Goal: Task Accomplishment & Management: Manage account settings

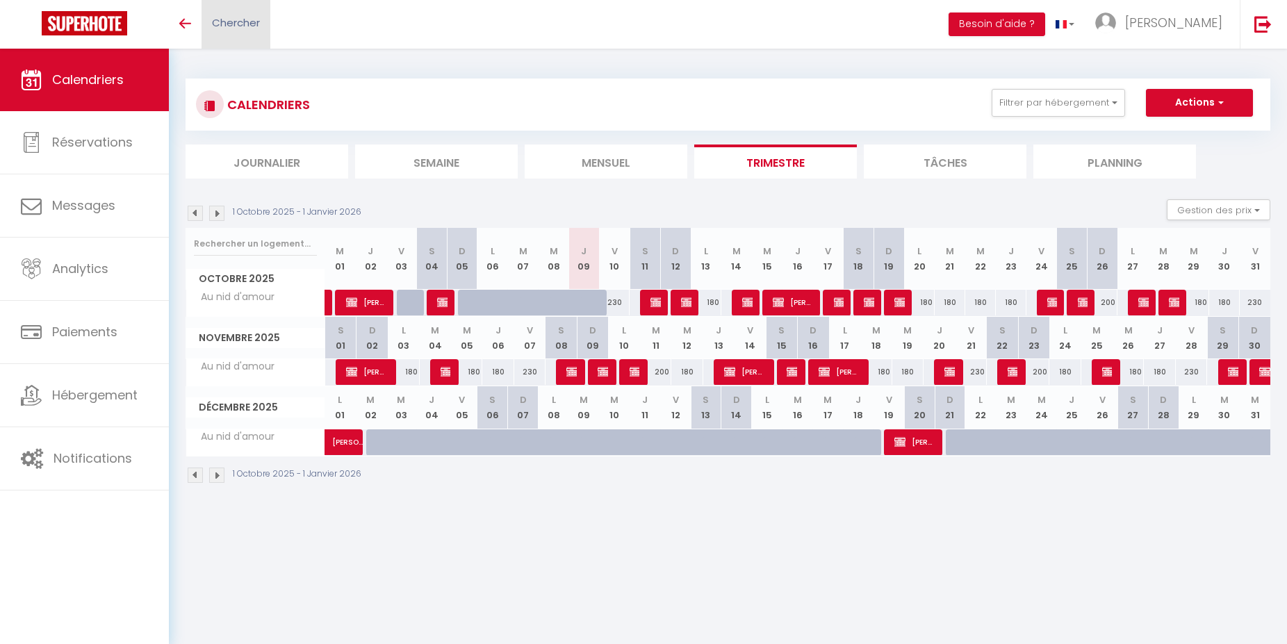
click at [245, 22] on span "Chercher" at bounding box center [236, 22] width 48 height 15
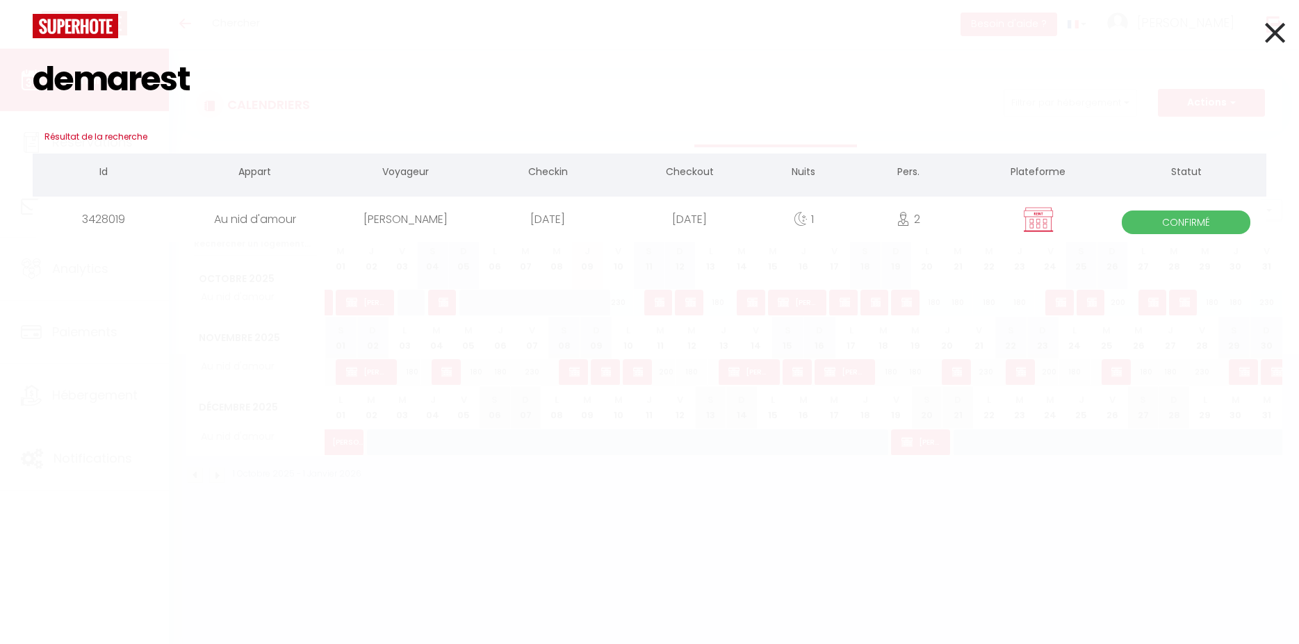
type input "demarest"
click at [378, 222] on div "[PERSON_NAME]" at bounding box center [406, 219] width 142 height 45
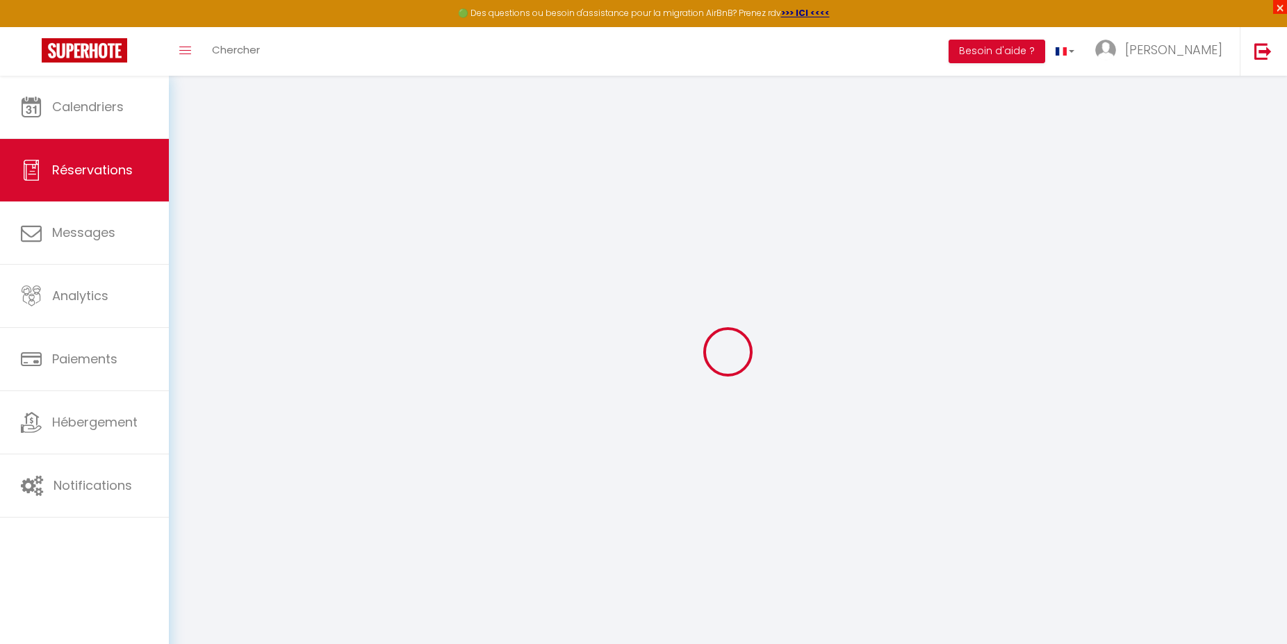
select select
checkbox input "false"
select select
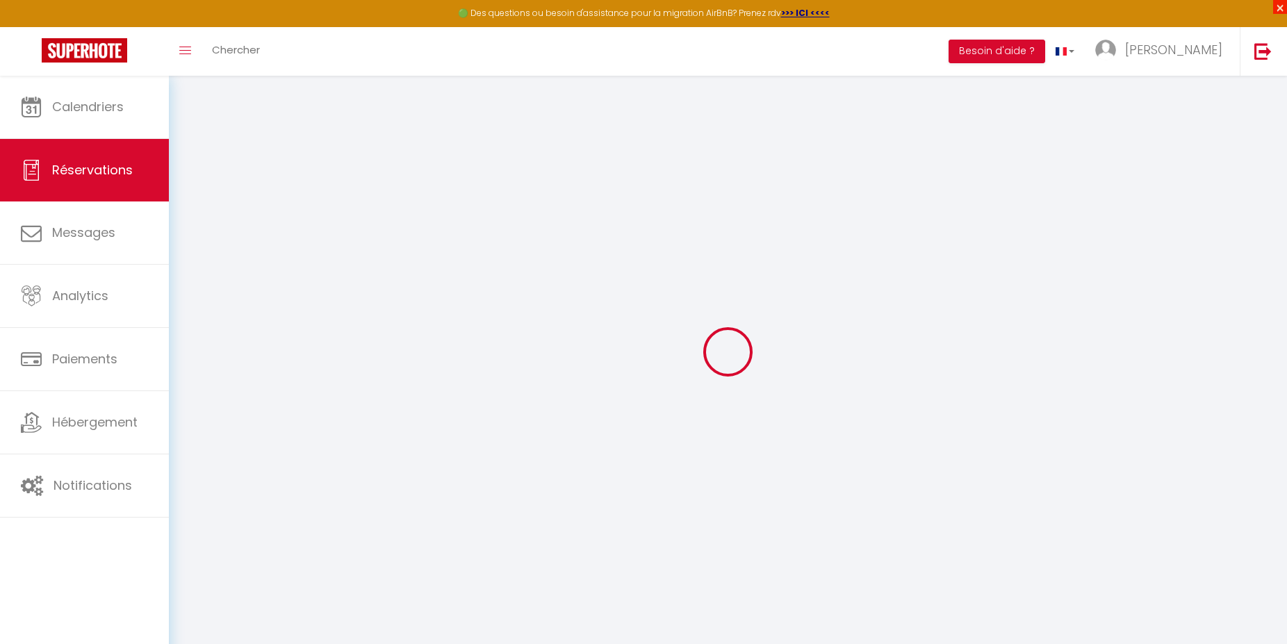
checkbox input "false"
select select
checkbox input "false"
type textarea "Déco romantique + chèque de caution"
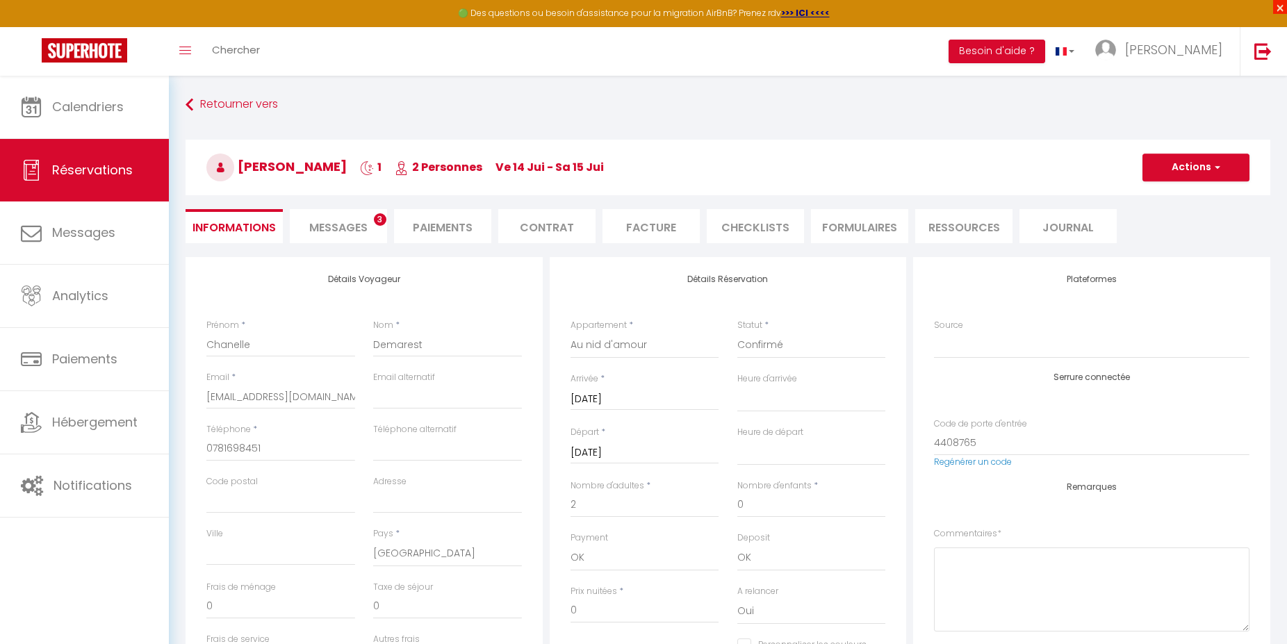
select select
checkbox input "false"
select select "17:00"
select select "12:00"
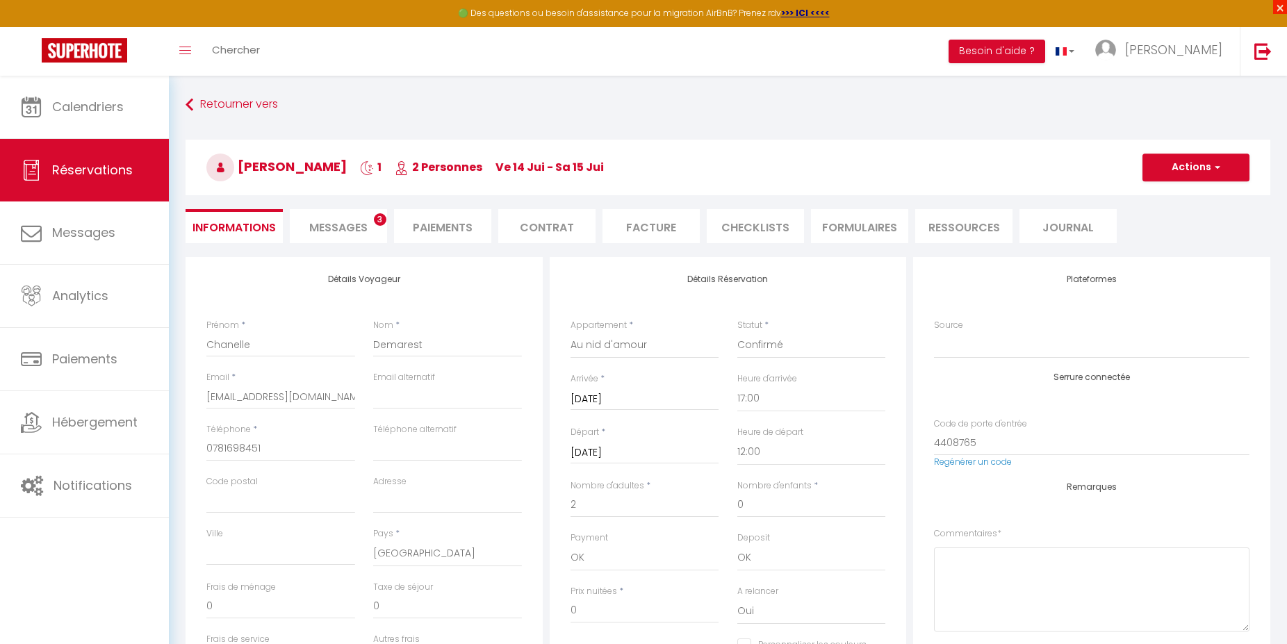
click at [1280, 3] on span "×" at bounding box center [1280, 7] width 14 height 14
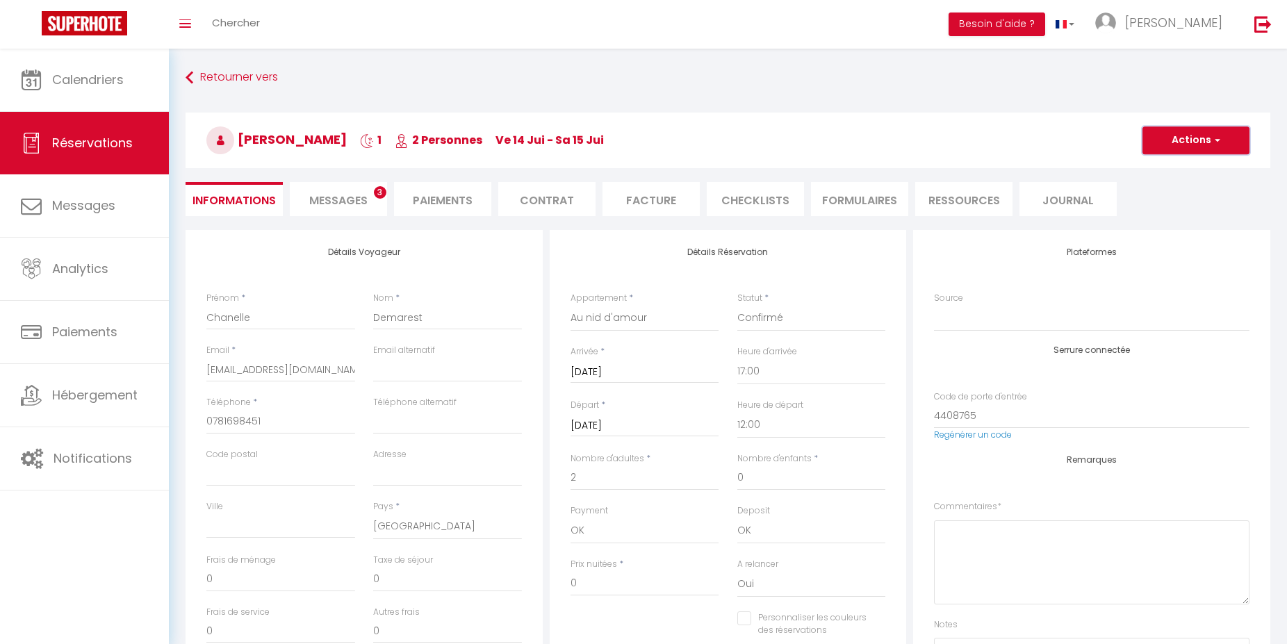
click at [1195, 140] on button "Actions" at bounding box center [1195, 140] width 107 height 28
drag, startPoint x: 1186, startPoint y: 192, endPoint x: 621, endPoint y: 367, distance: 591.3
click at [1186, 192] on link "Dupliquer" at bounding box center [1182, 189] width 110 height 18
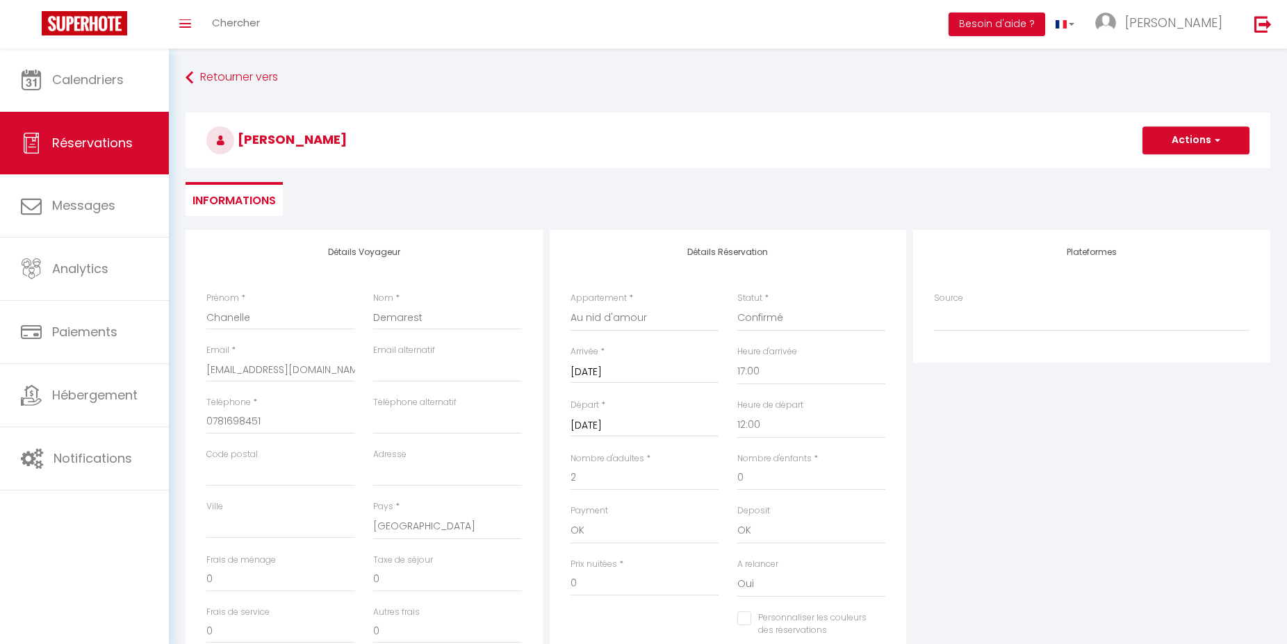
select select
checkbox input "false"
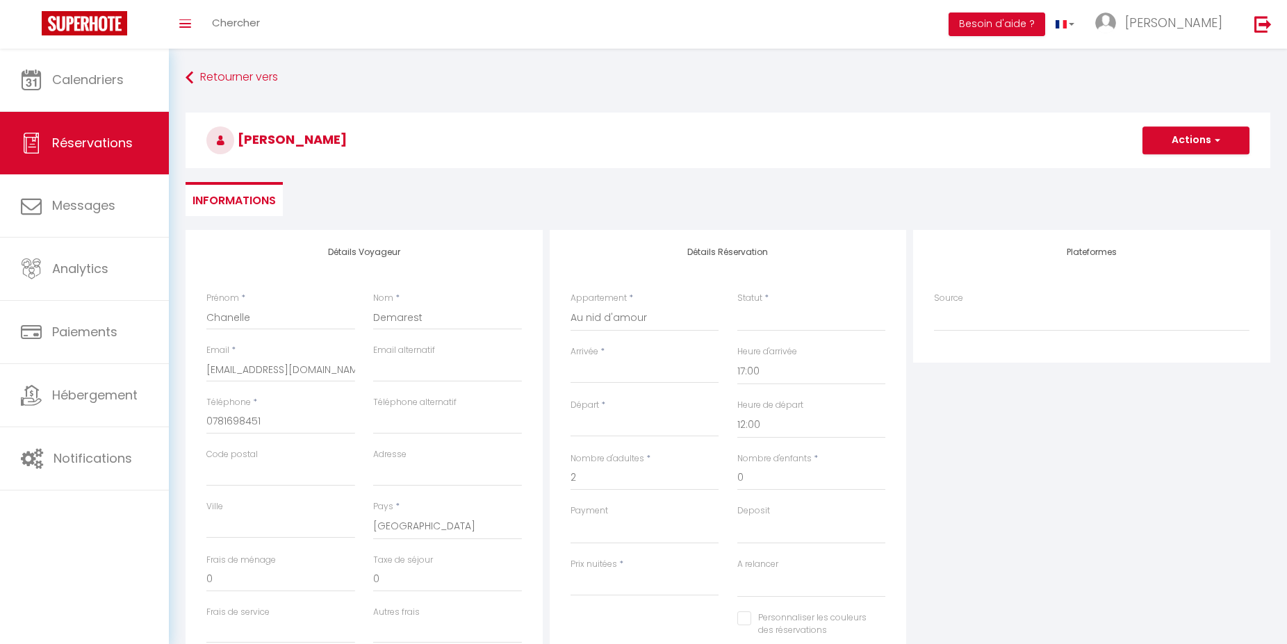
click at [624, 372] on input "Arrivée" at bounding box center [645, 372] width 149 height 18
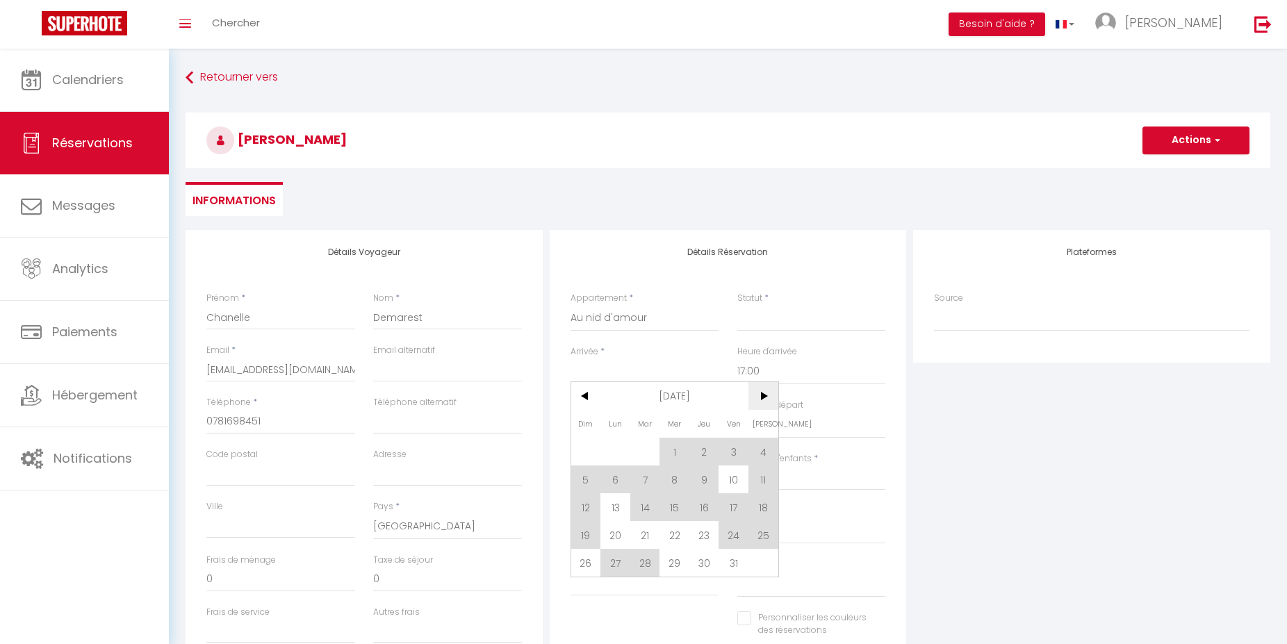
click at [762, 400] on span ">" at bounding box center [763, 396] width 30 height 28
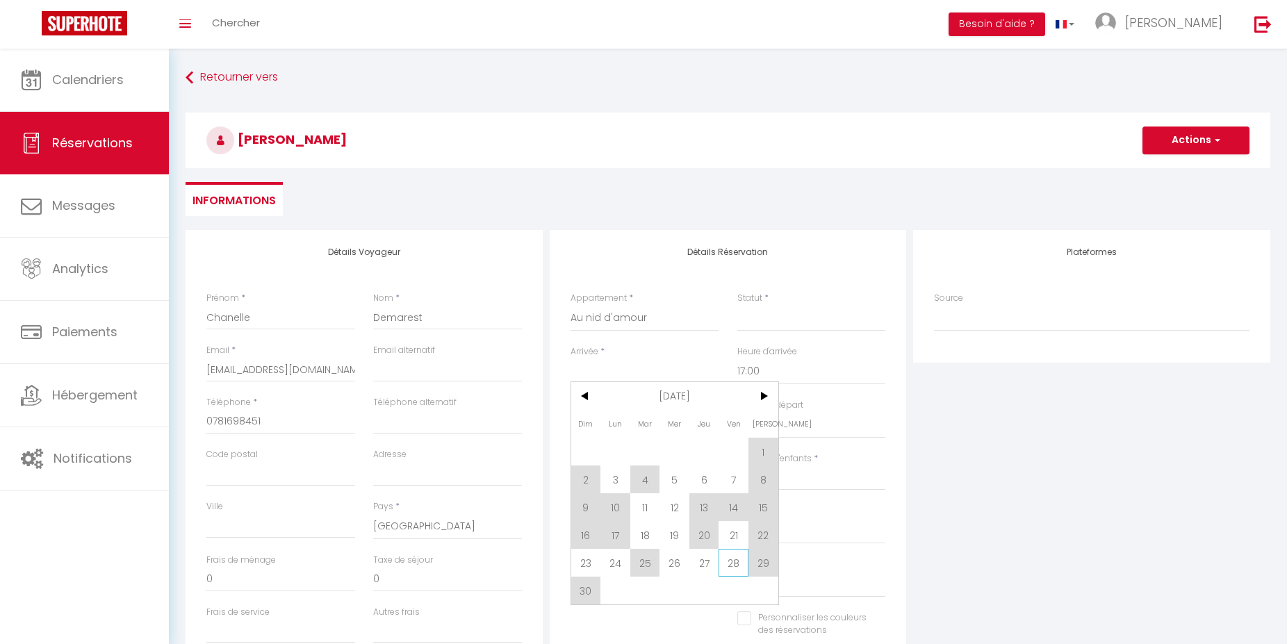
click at [730, 562] on span "28" at bounding box center [734, 563] width 30 height 28
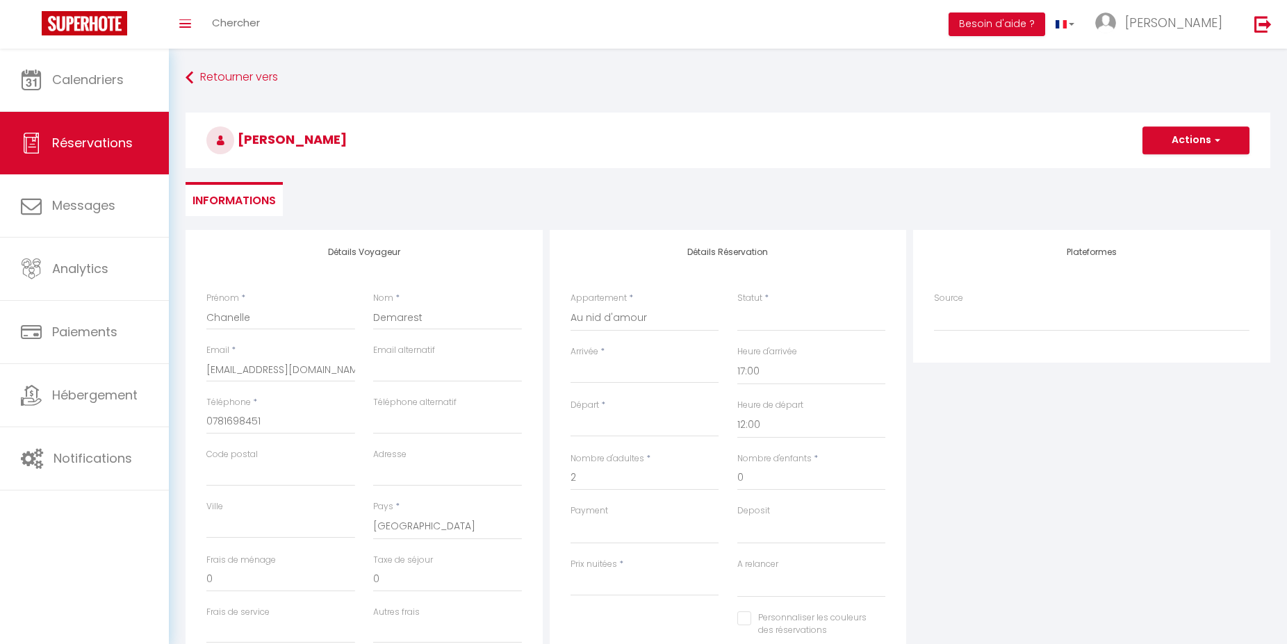
select select
type input "Ven 28 Novembre 2025"
type input "[DATE]"
select select
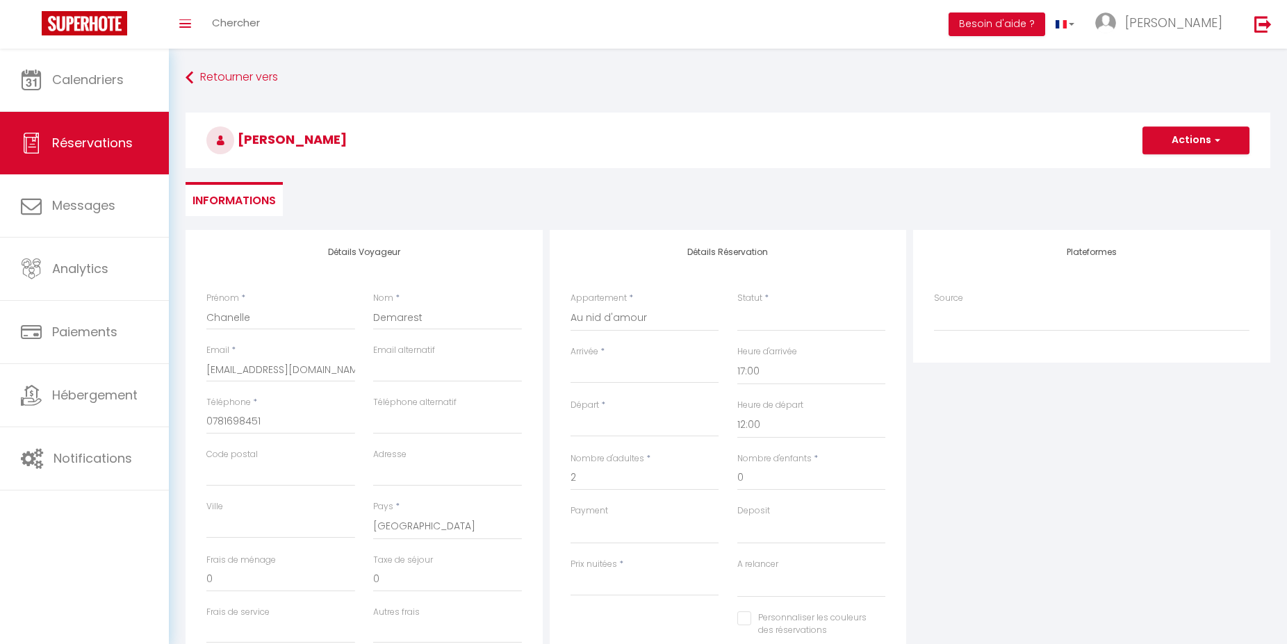
select select
checkbox input "false"
click at [737, 305] on select "Confirmé Non Confirmé [PERSON_NAME] par le voyageur No Show Request" at bounding box center [811, 318] width 149 height 26
select select "2"
click option "Non Confirmé" at bounding box center [0, 0] width 0 height 0
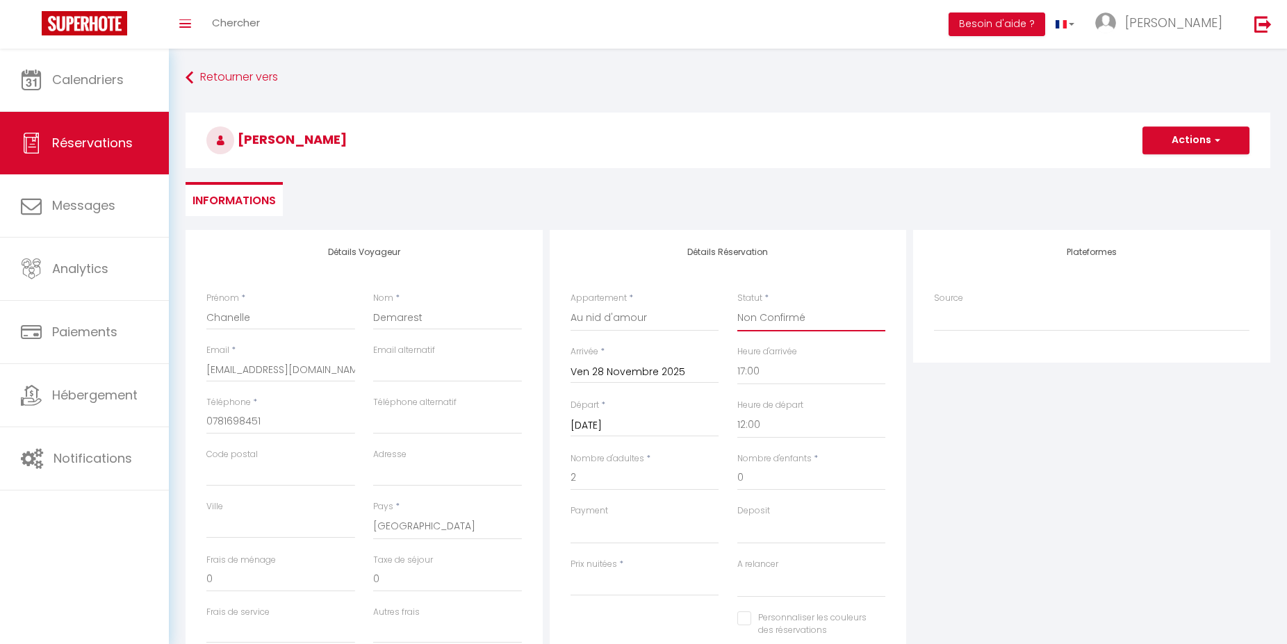
select select
checkbox input "false"
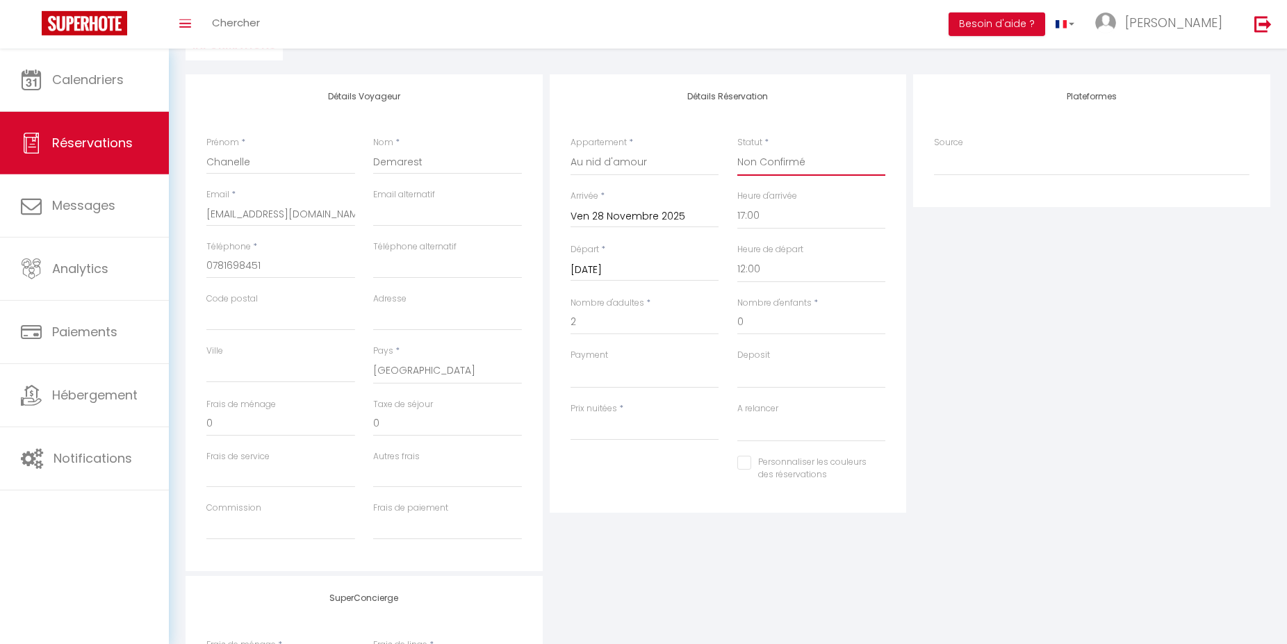
scroll to position [284, 0]
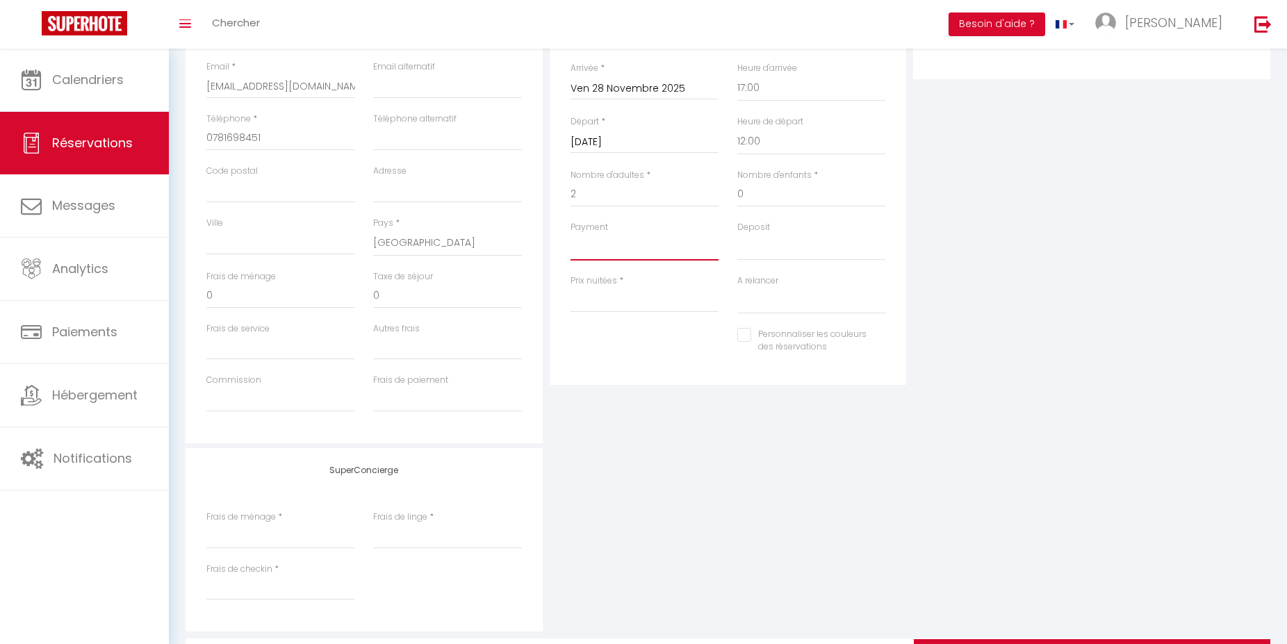
click at [571, 234] on select "OK KO" at bounding box center [645, 247] width 149 height 26
select select "10"
click option "KO" at bounding box center [0, 0] width 0 height 0
select select
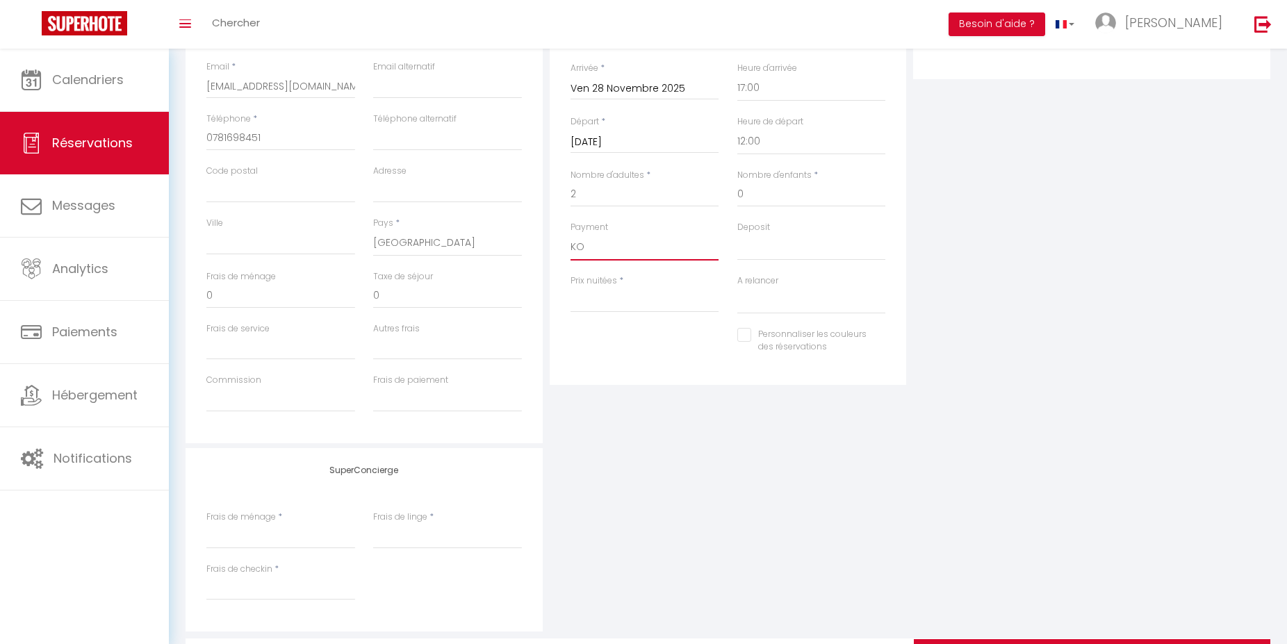
checkbox input "false"
click at [737, 234] on select "OK KO" at bounding box center [811, 247] width 149 height 26
select select "14"
click option "KO" at bounding box center [0, 0] width 0 height 0
select select
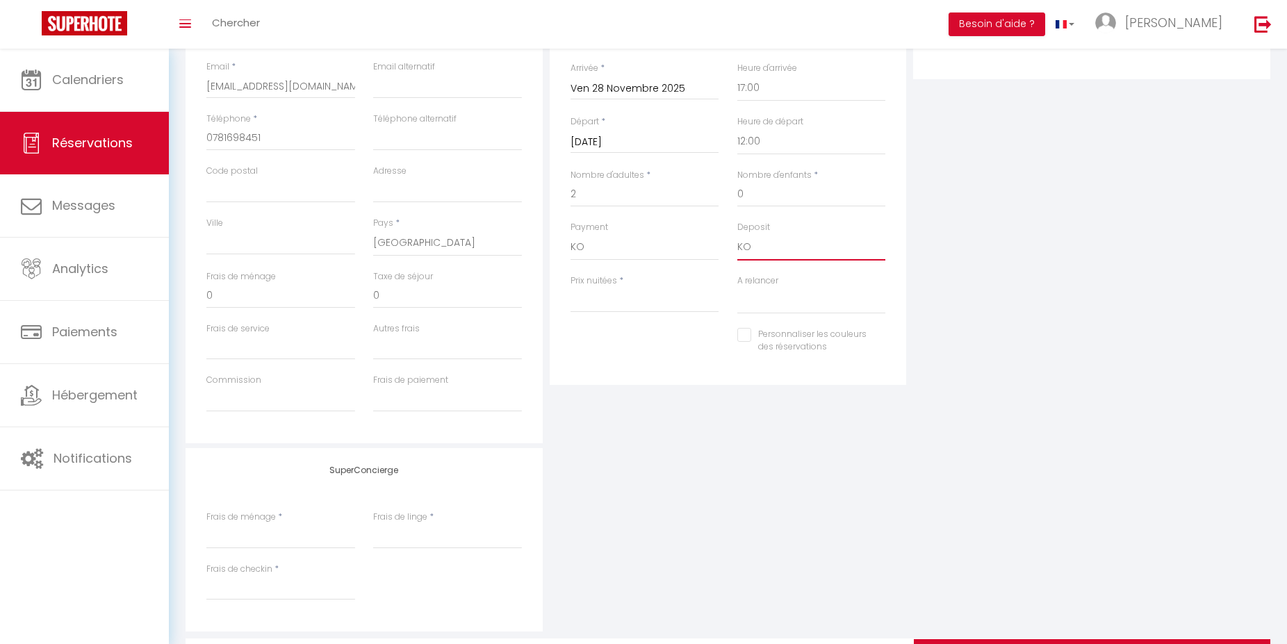
checkbox input "false"
click at [662, 307] on input "Prix nuitées" at bounding box center [645, 300] width 149 height 25
type input "5"
select select
checkbox input "false"
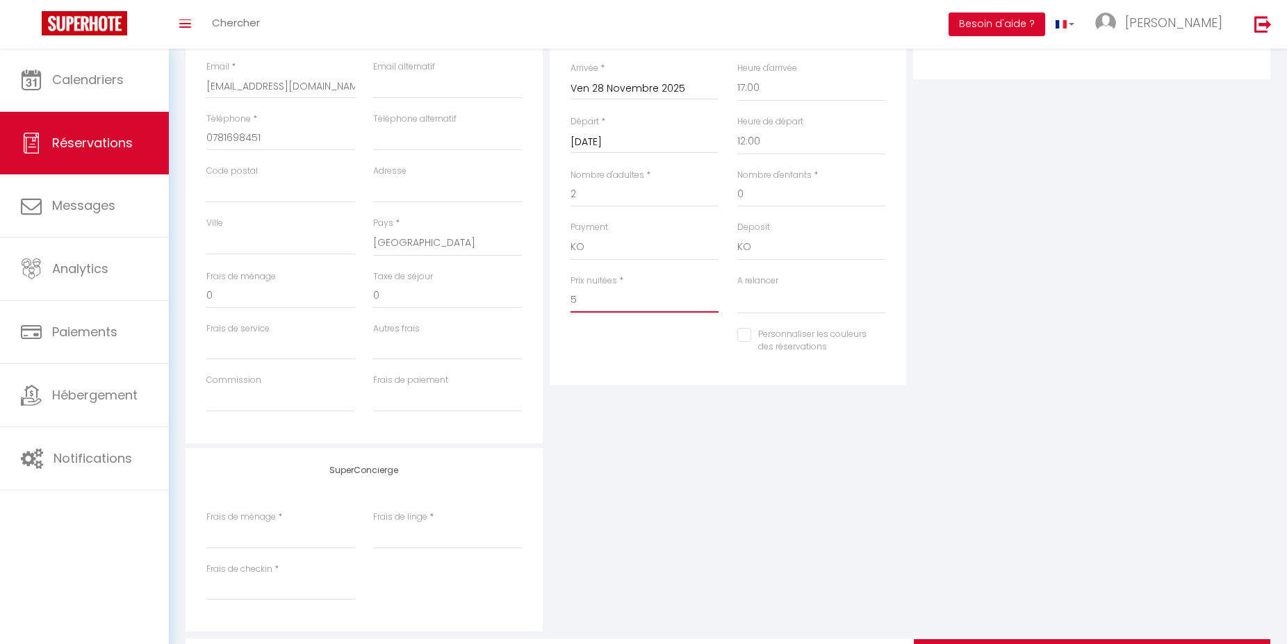
type input "50"
select select
checkbox input "false"
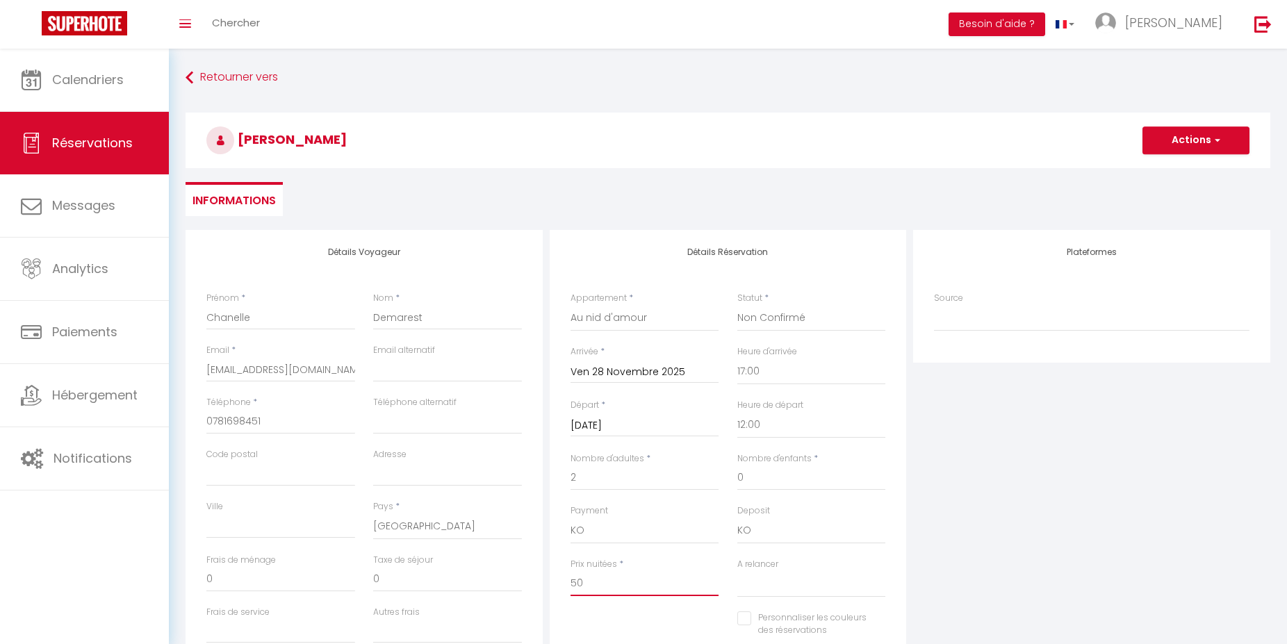
type input "50"
click at [1173, 140] on button "Actions" at bounding box center [1195, 140] width 107 height 28
click at [1167, 170] on link "Enregistrer" at bounding box center [1182, 171] width 110 height 18
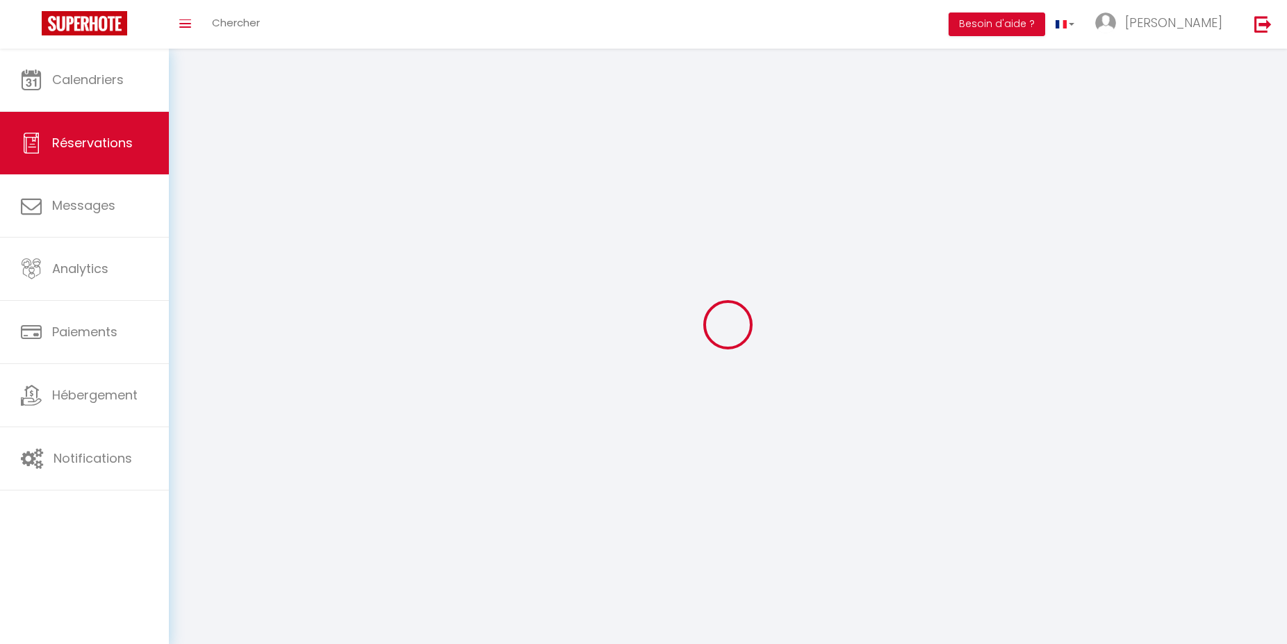
select select "not_cancelled"
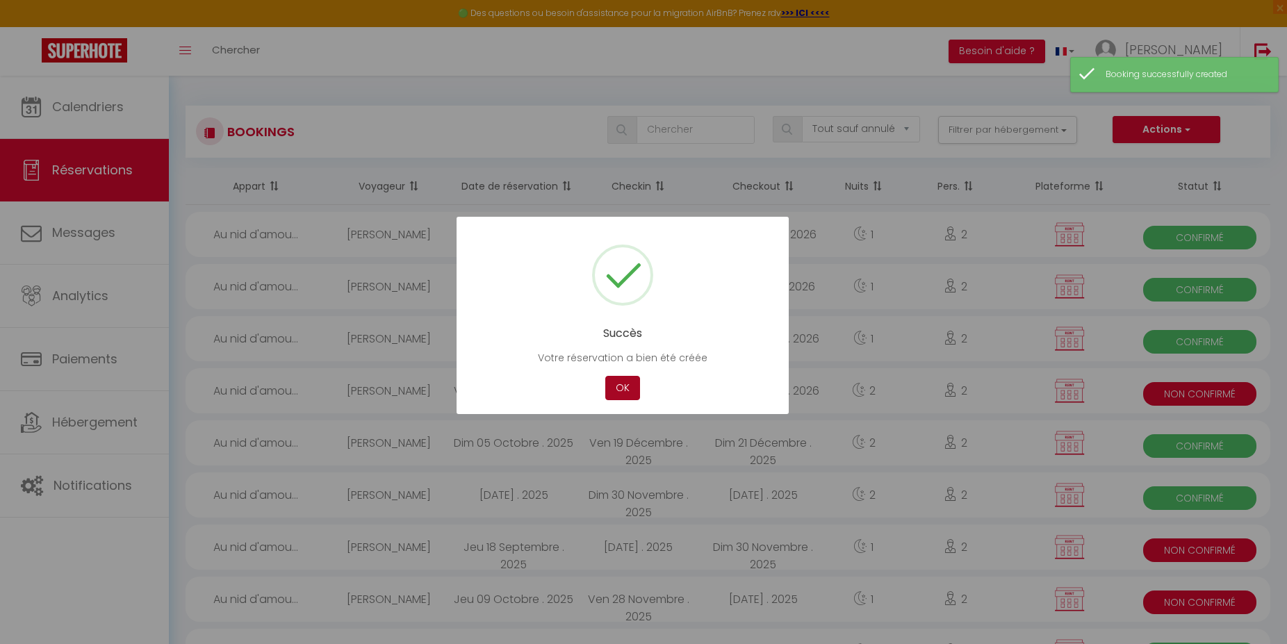
click at [623, 390] on button "OK" at bounding box center [622, 388] width 35 height 24
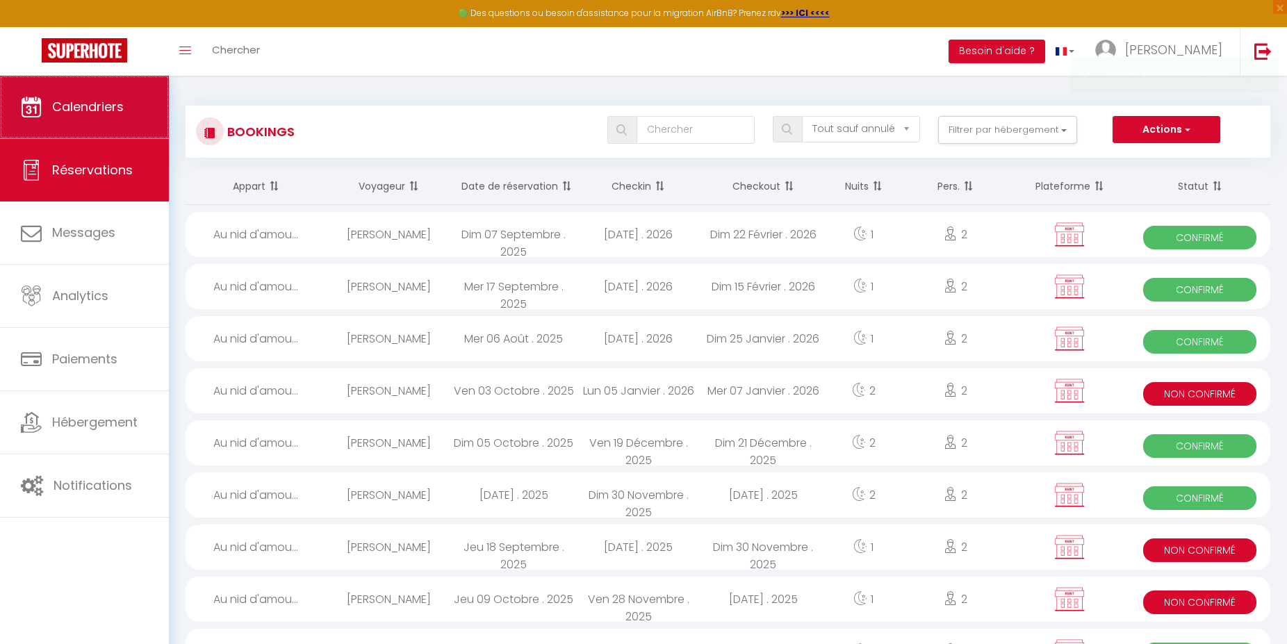
click at [126, 99] on link "Calendriers" at bounding box center [84, 107] width 169 height 63
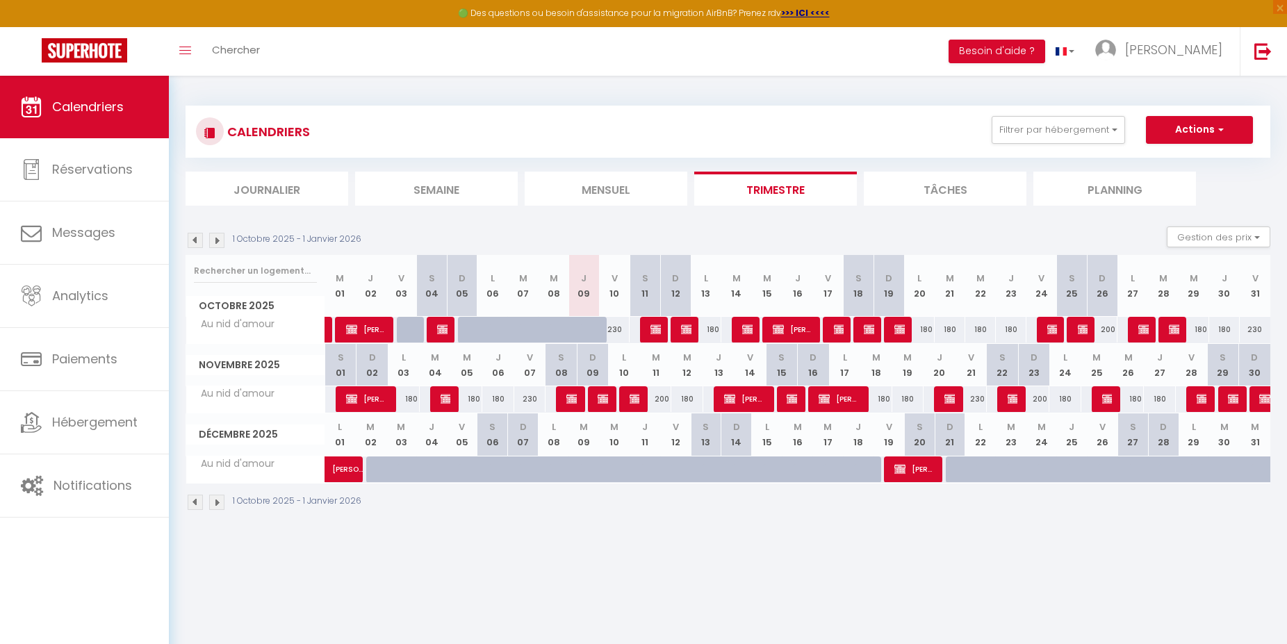
click at [1201, 396] on img at bounding box center [1202, 398] width 11 height 11
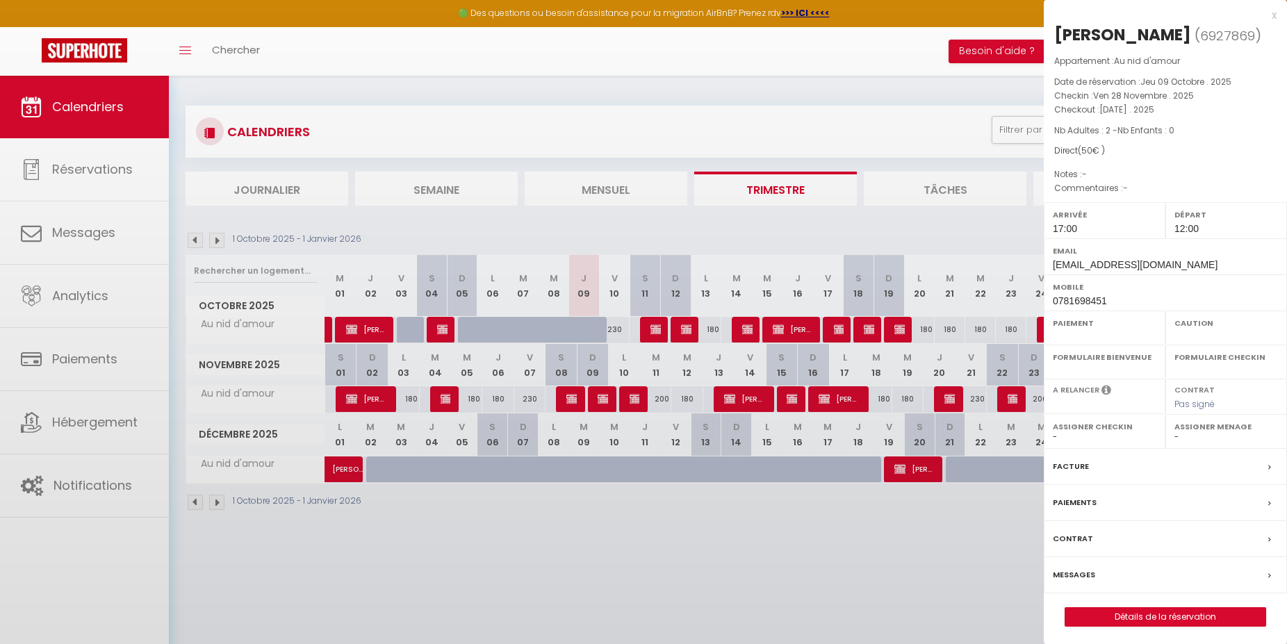
select select "KO"
select select "0"
select select "1"
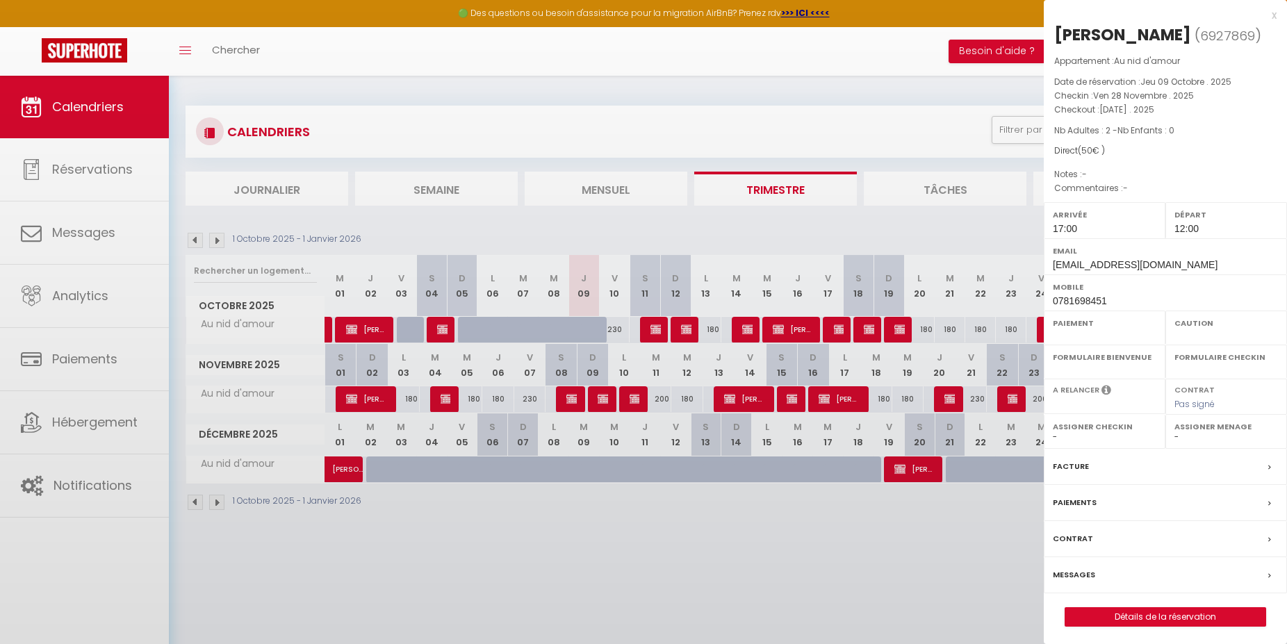
select select
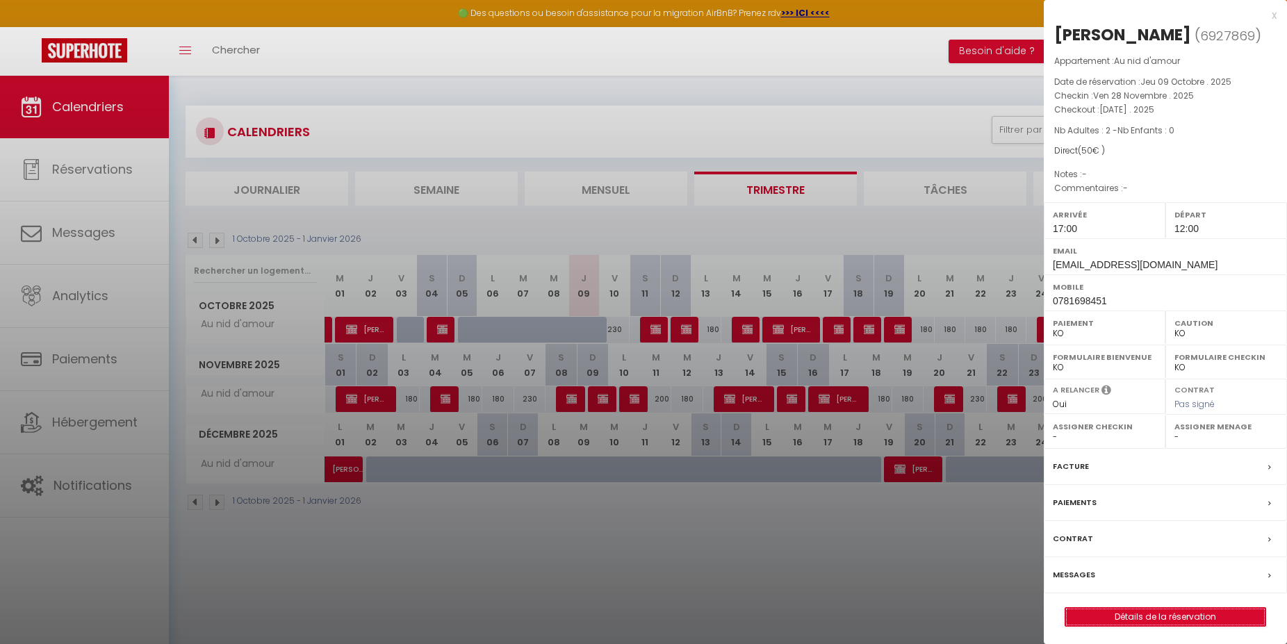
click at [1121, 626] on link "Détails de la réservation" at bounding box center [1165, 617] width 200 height 18
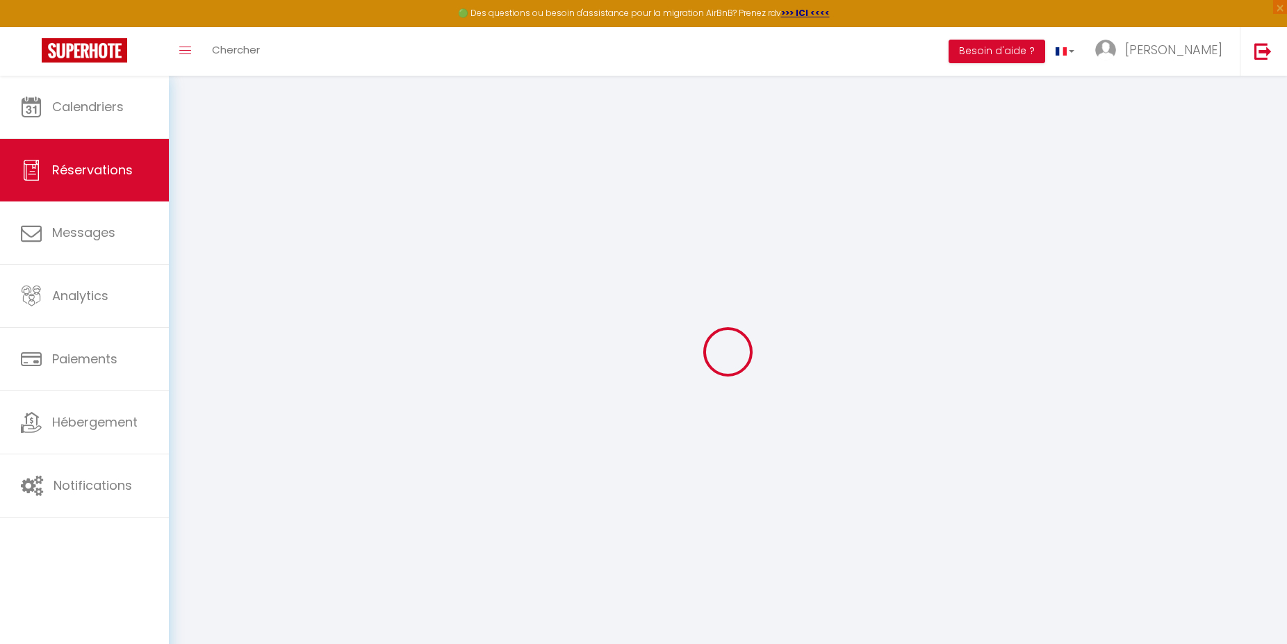
select select
checkbox input "false"
select select
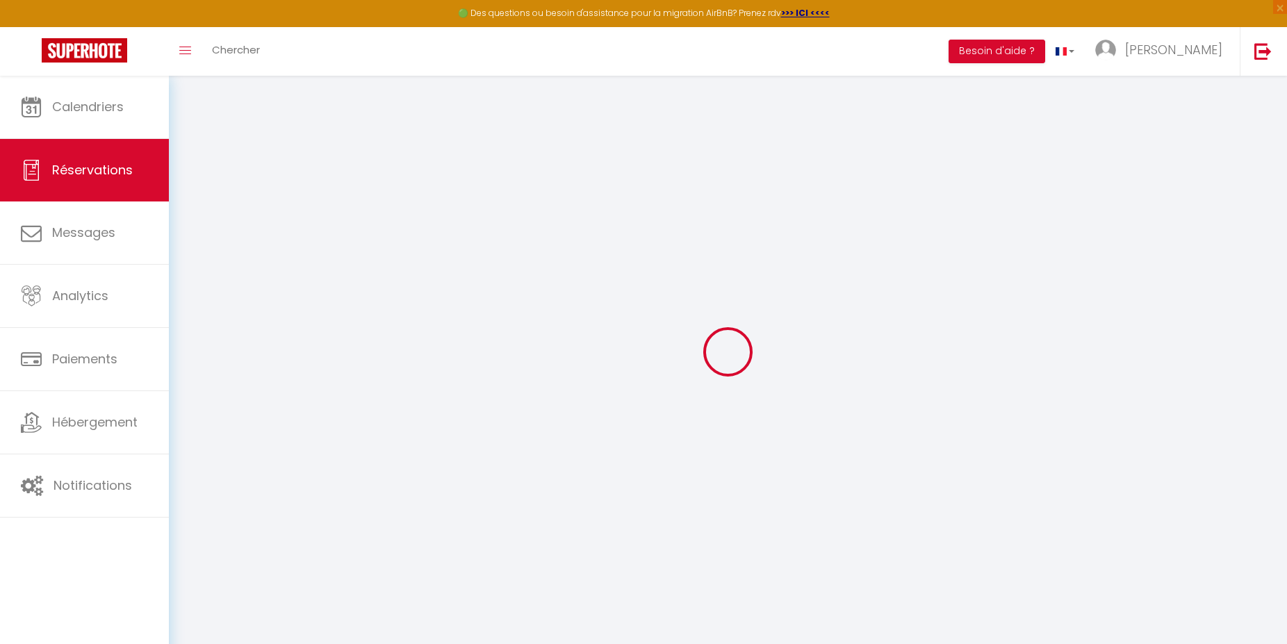
checkbox input "false"
select select
checkbox input "false"
select select
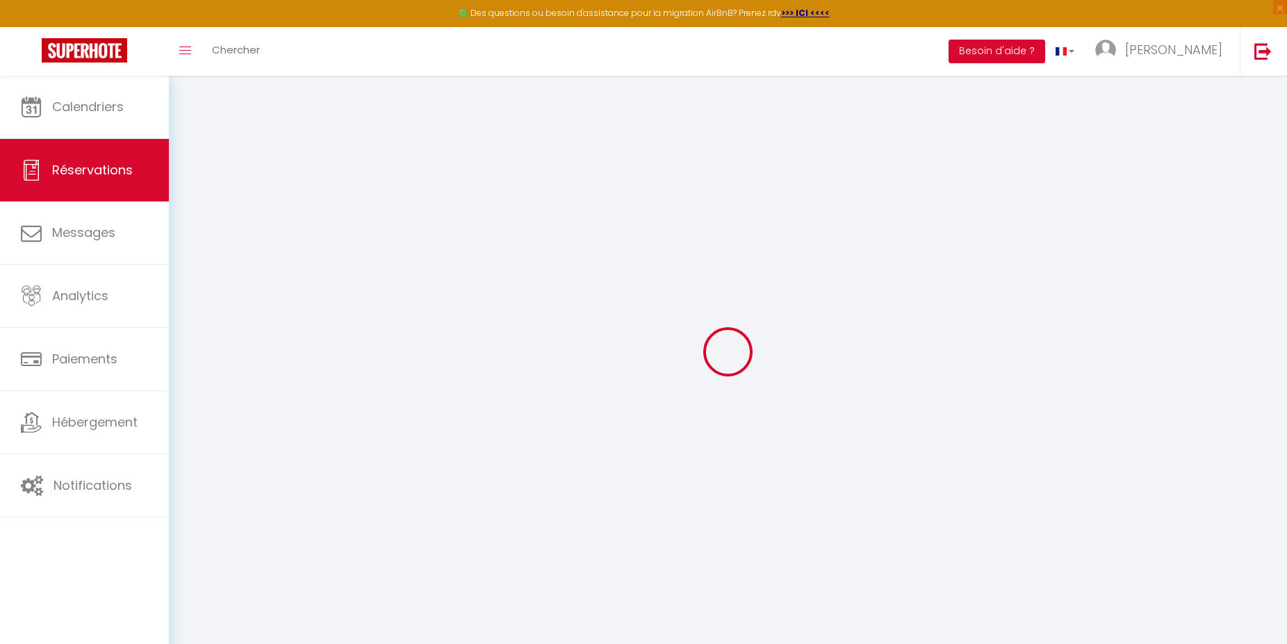
select select
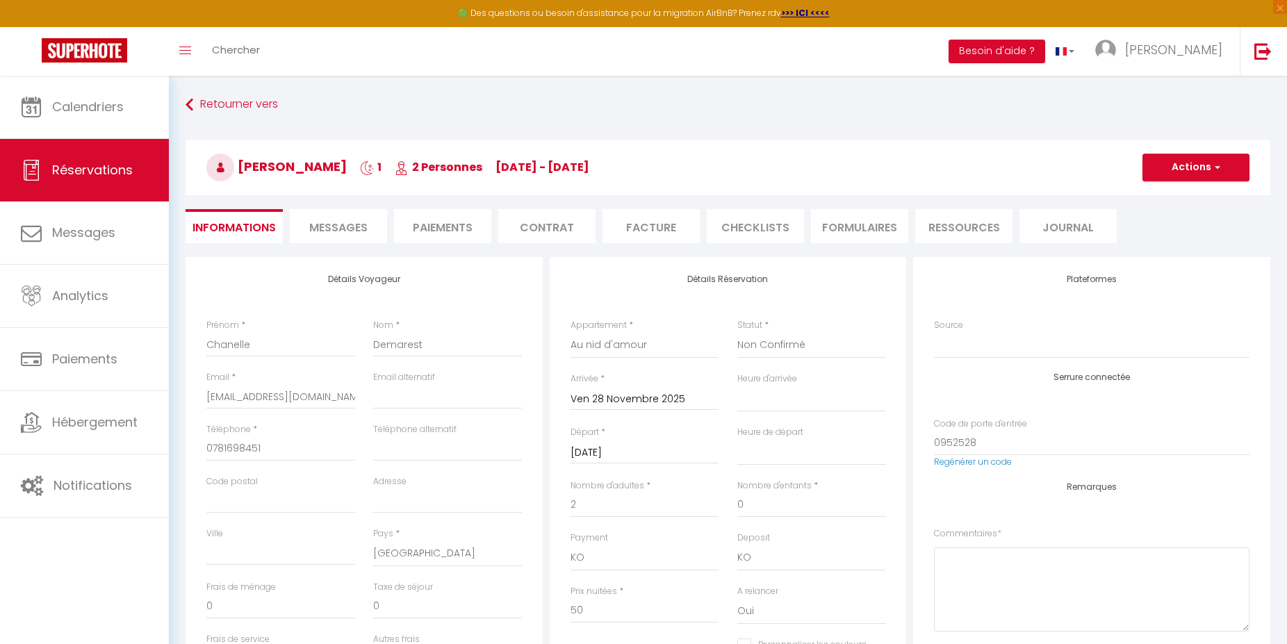
checkbox input "false"
select select "17:00"
select select "12:00"
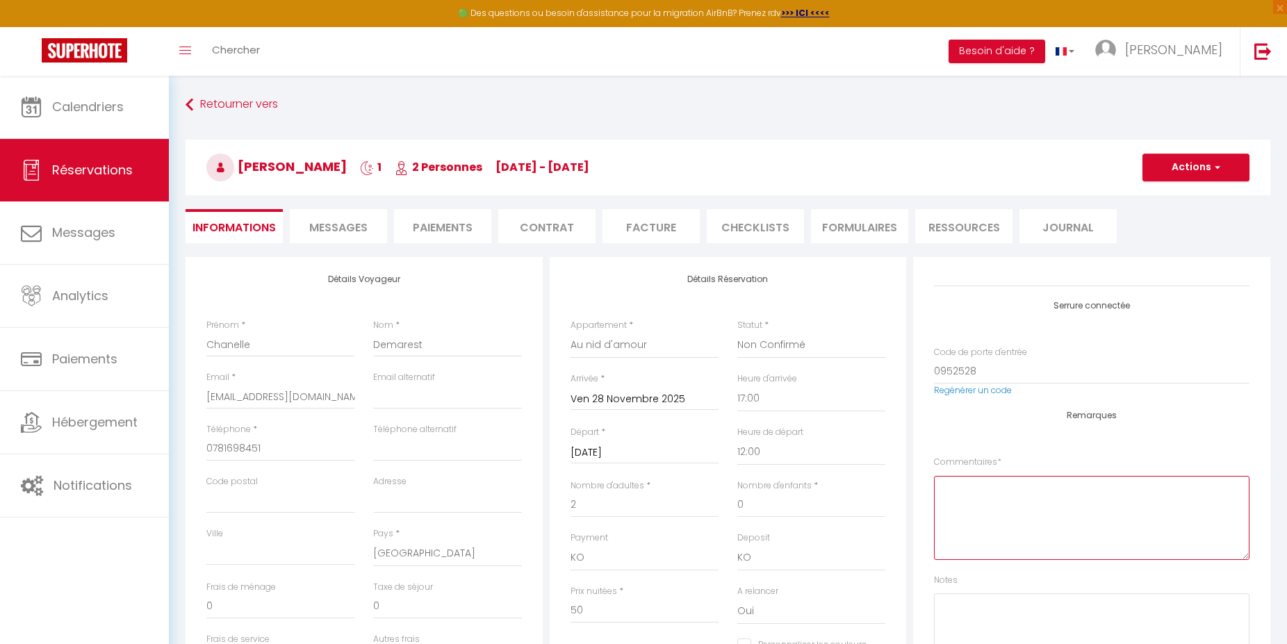
click at [1005, 512] on textarea at bounding box center [1091, 518] width 315 height 84
type textarea "50€ en virement le reste a larrivee en especes"
click at [1208, 164] on button "Actions" at bounding box center [1195, 168] width 107 height 28
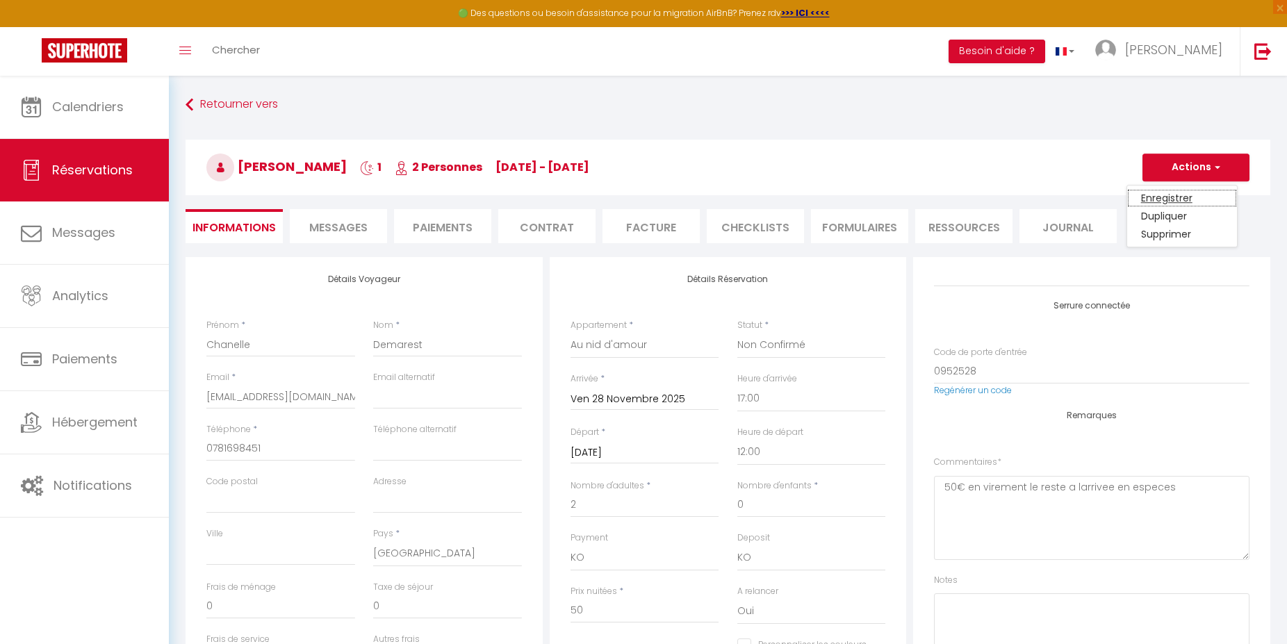
click at [1153, 192] on link "Enregistrer" at bounding box center [1182, 198] width 110 height 18
select select "not_cancelled"
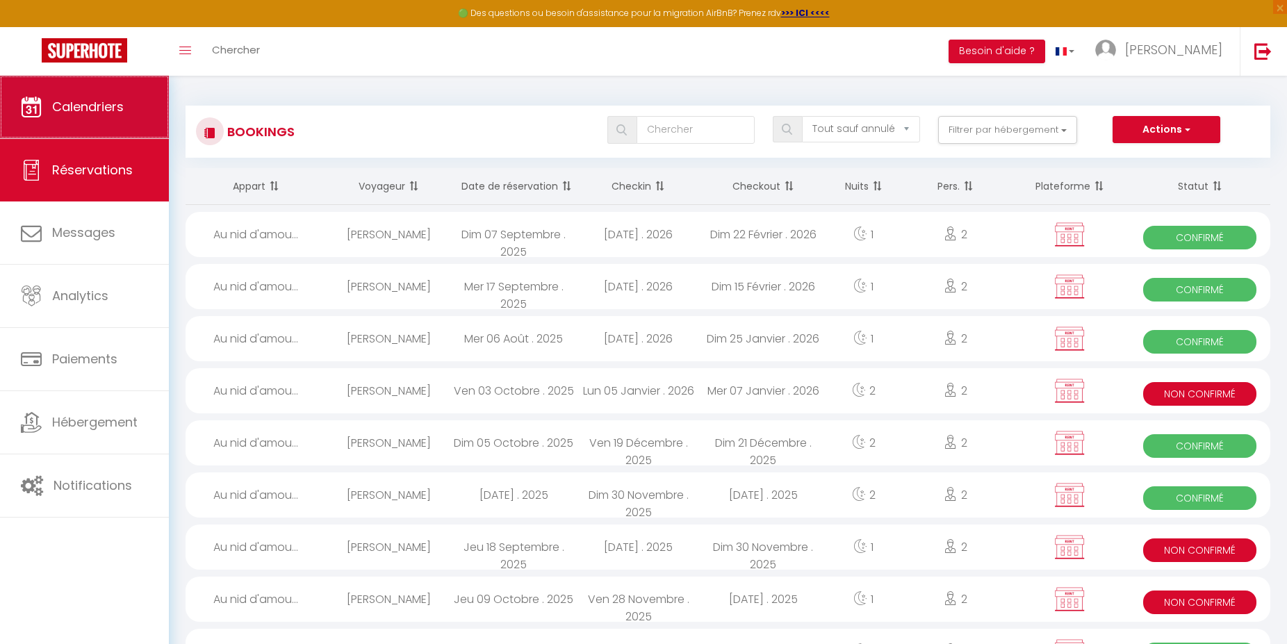
click at [117, 113] on span "Calendriers" at bounding box center [88, 106] width 72 height 17
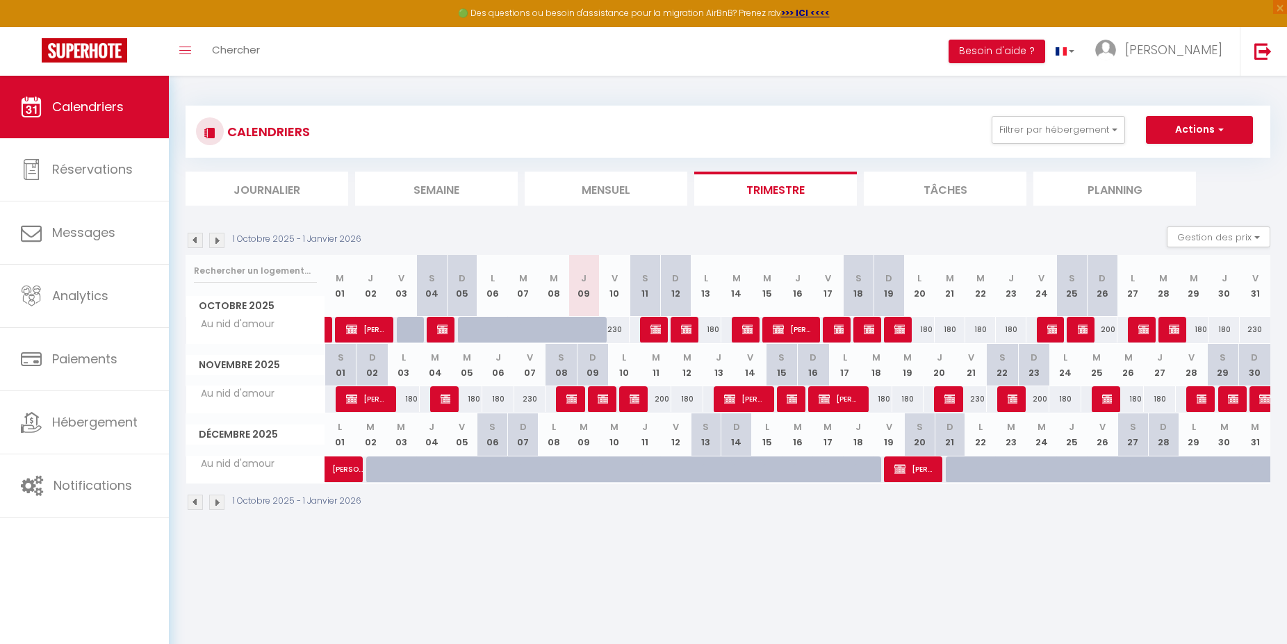
click at [1197, 398] on img at bounding box center [1202, 398] width 11 height 11
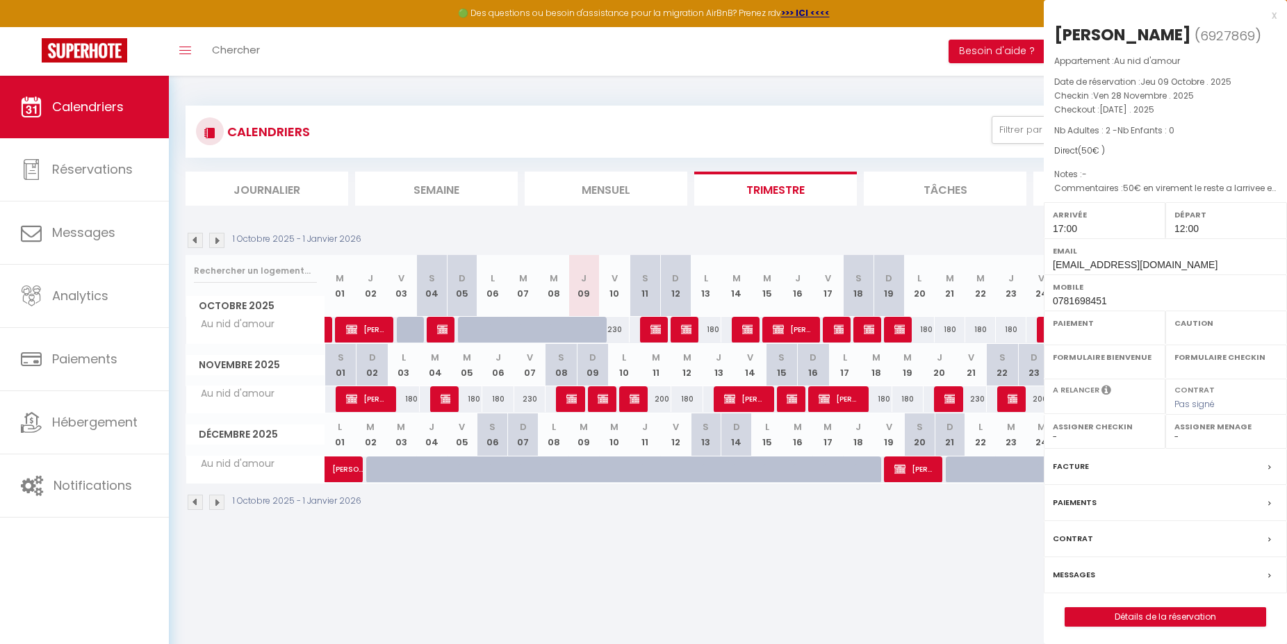
select select "KO"
select select "0"
select select "1"
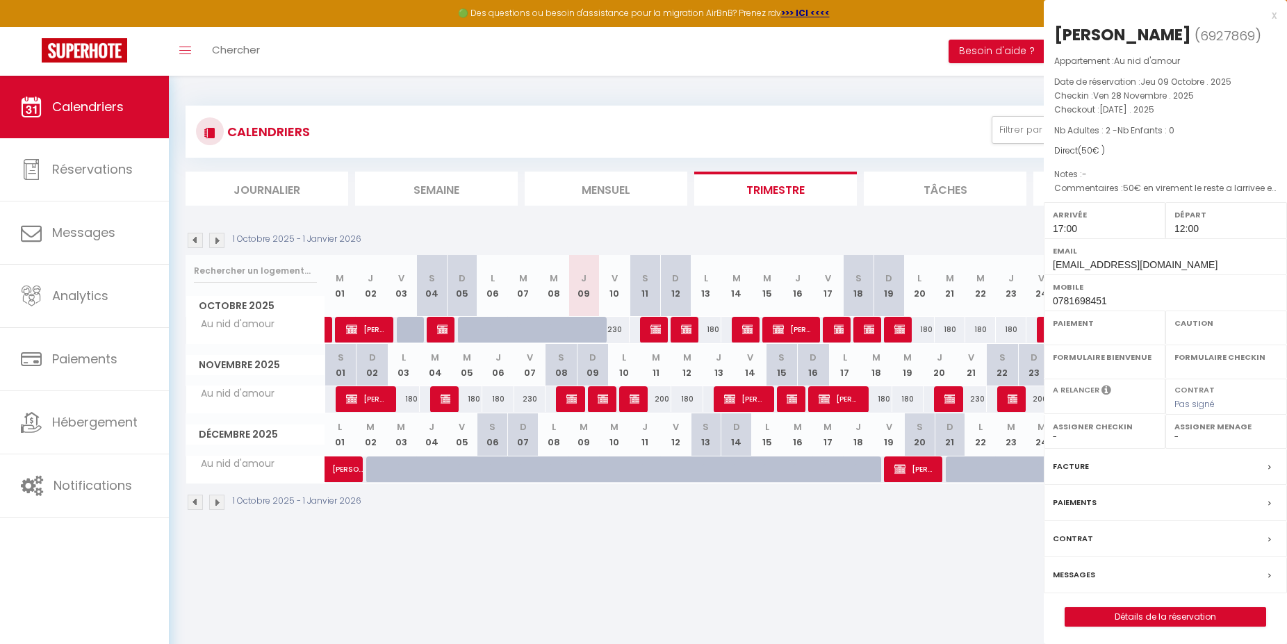
select select
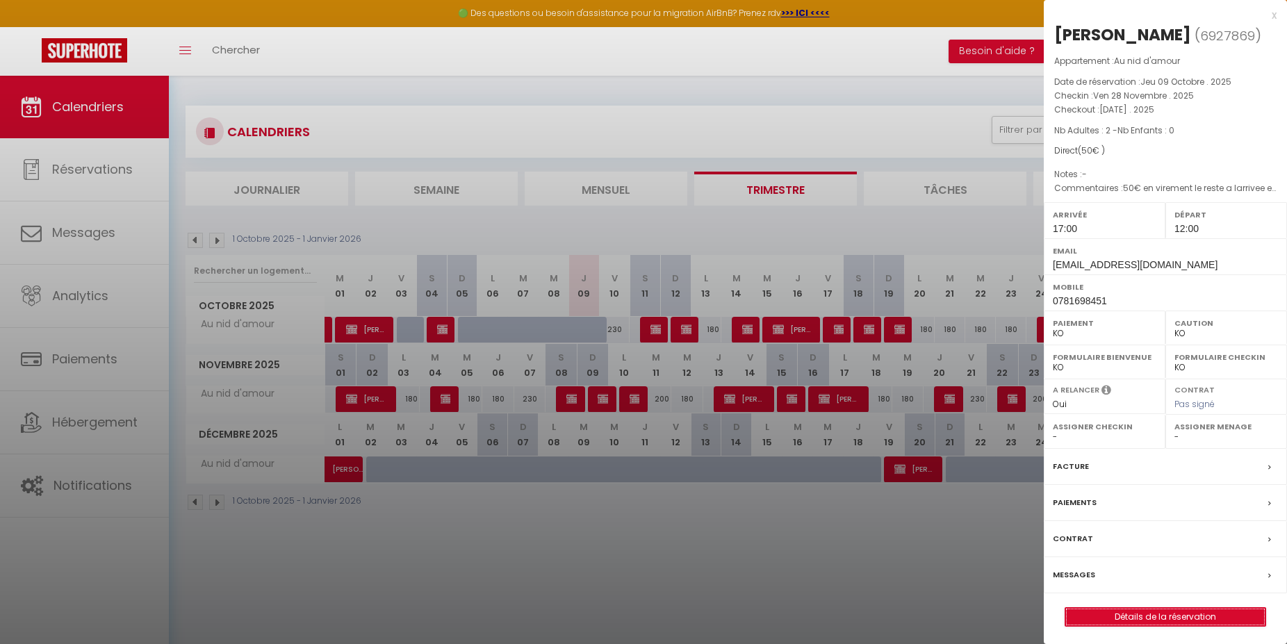
click at [1148, 626] on link "Détails de la réservation" at bounding box center [1165, 617] width 200 height 18
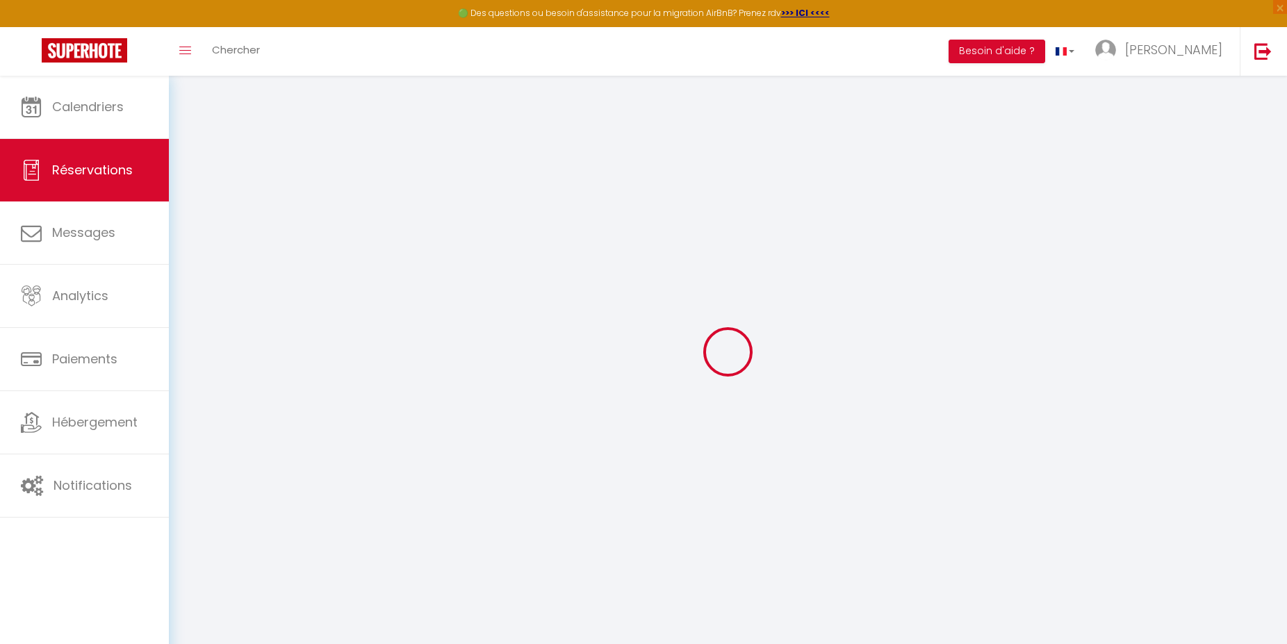
select select
checkbox input "false"
select select
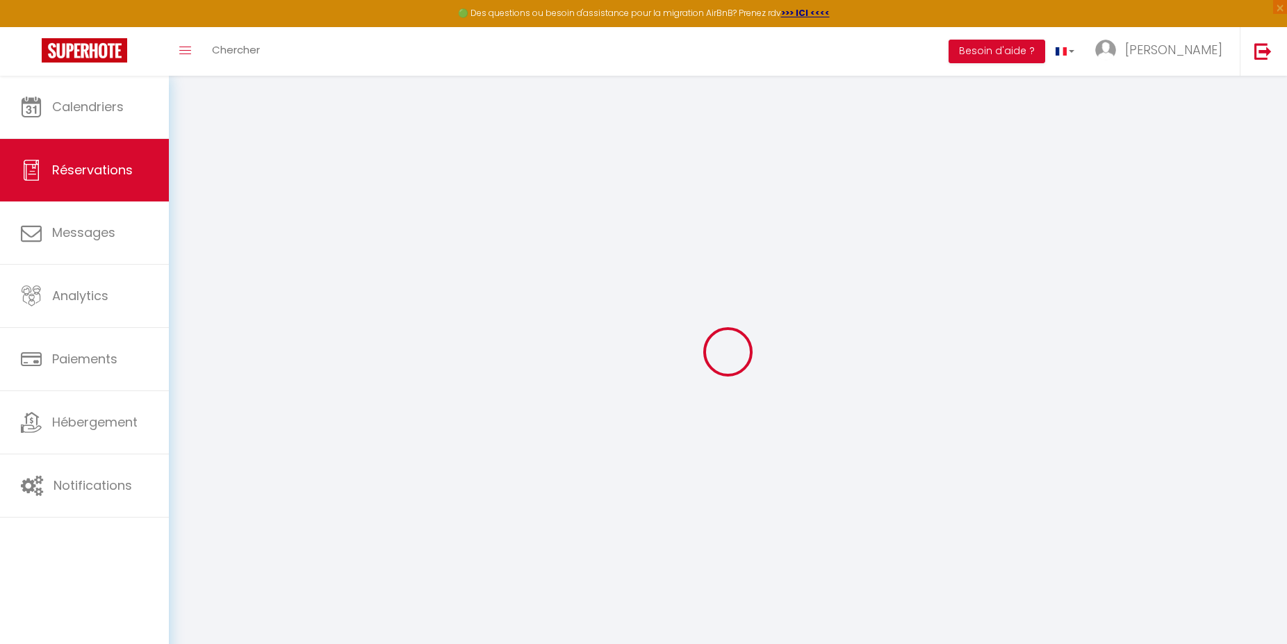
checkbox input "false"
type textarea "50€ en virement le reste a larrivee en especes"
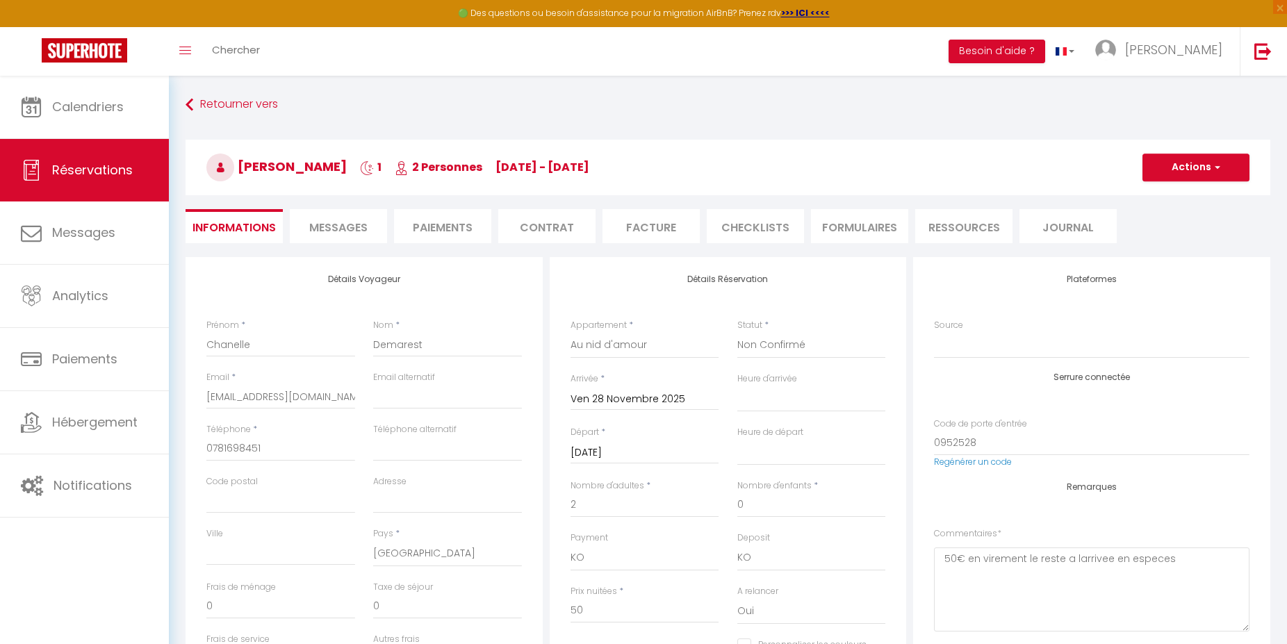
select select
checkbox input "false"
click at [737, 439] on select "Heure de départ" at bounding box center [811, 452] width 149 height 26
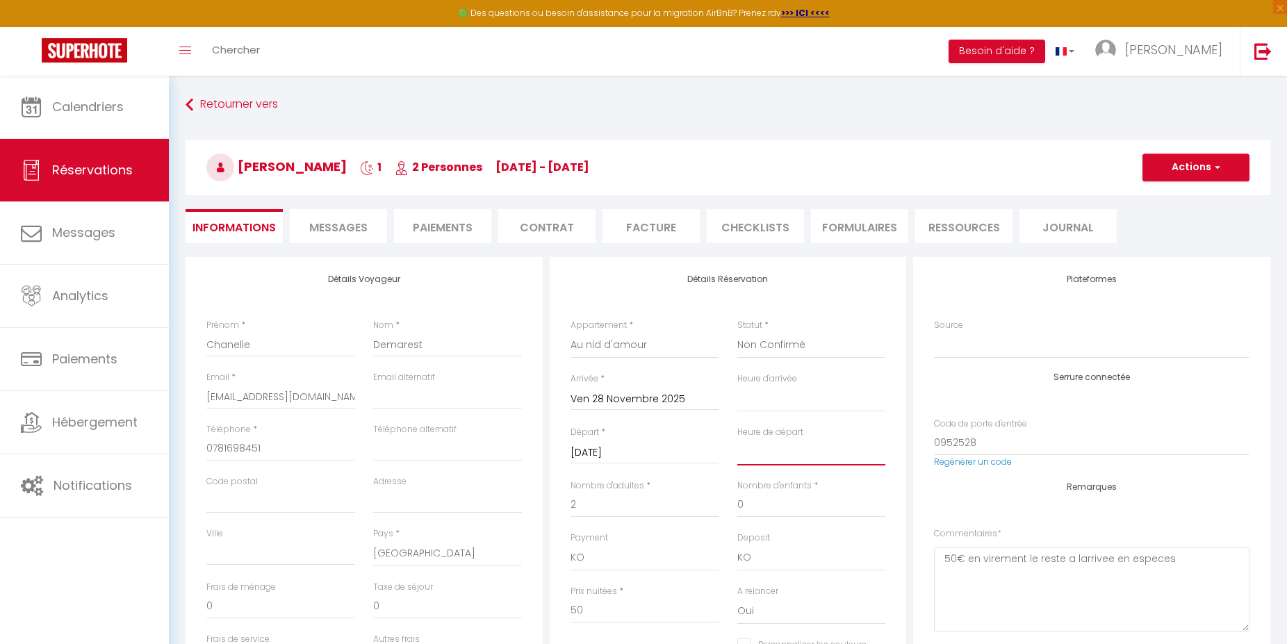
select select "17:00"
select select "12:00"
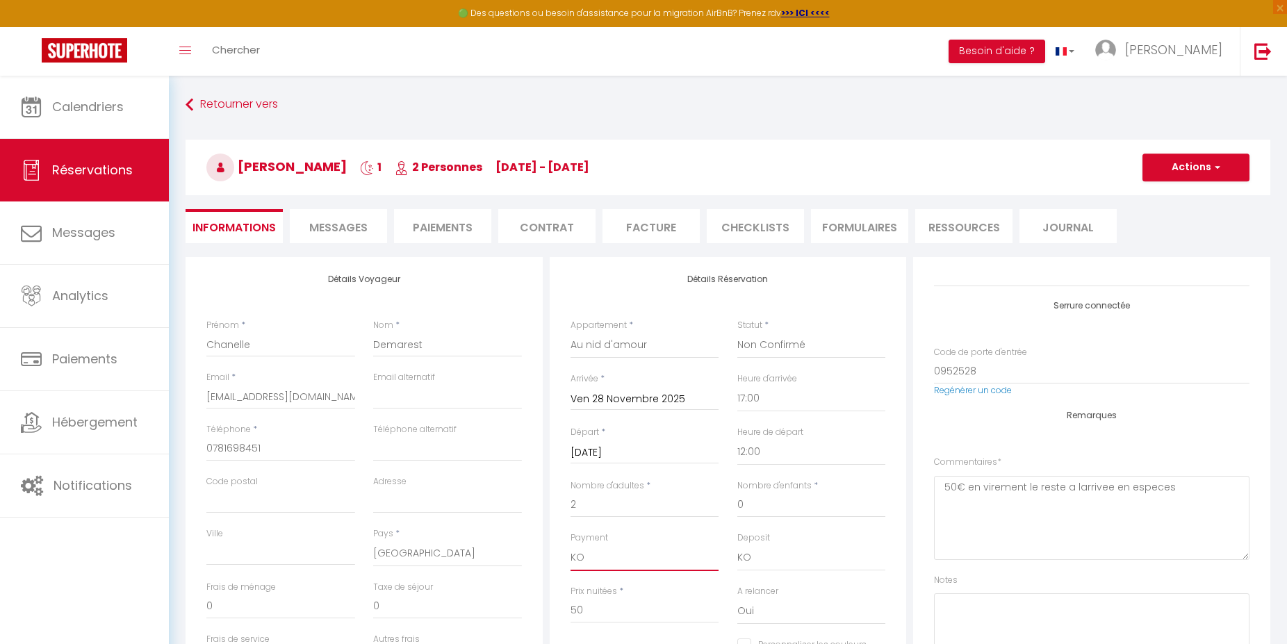
click at [571, 545] on select "OK KO" at bounding box center [645, 558] width 149 height 26
select select "12"
click option "OK" at bounding box center [0, 0] width 0 height 0
checkbox input "false"
click at [737, 332] on select "Confirmé Non Confirmé [PERSON_NAME] par le voyageur No Show Request" at bounding box center [811, 345] width 149 height 26
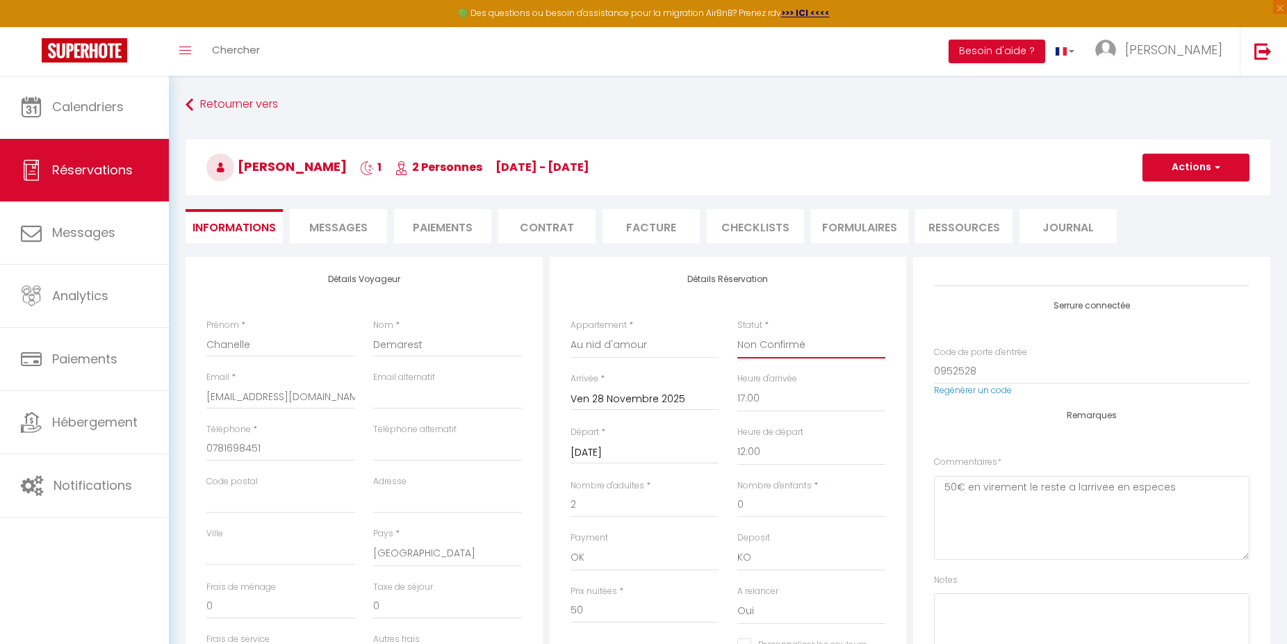
select select "1"
click option "Confirmé" at bounding box center [0, 0] width 0 height 0
checkbox input "false"
click at [1186, 166] on button "Actions" at bounding box center [1195, 168] width 107 height 28
click at [1175, 195] on link "Enregistrer" at bounding box center [1182, 198] width 110 height 18
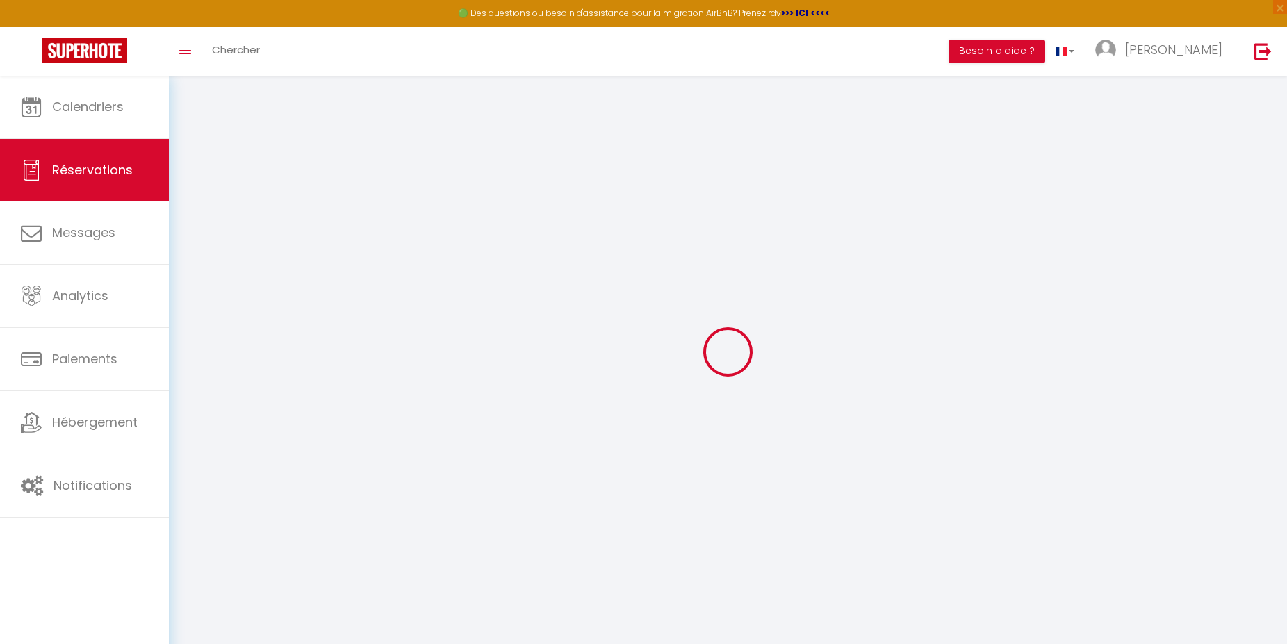
select select "not_cancelled"
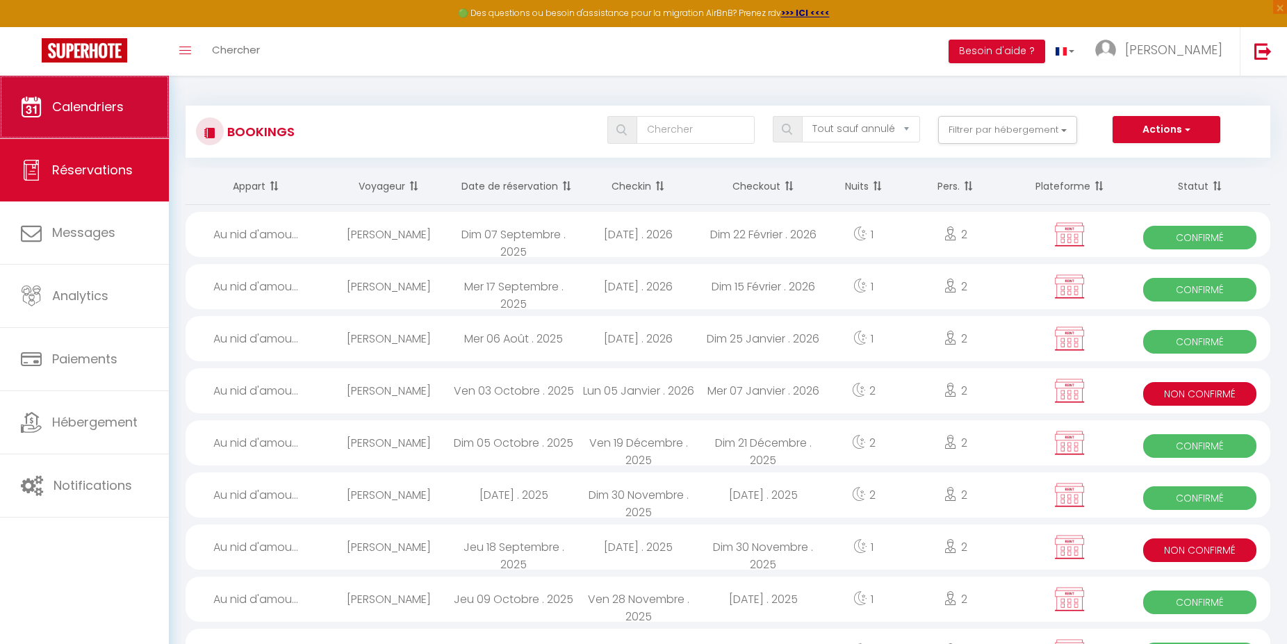
click at [122, 108] on span "Calendriers" at bounding box center [88, 106] width 72 height 17
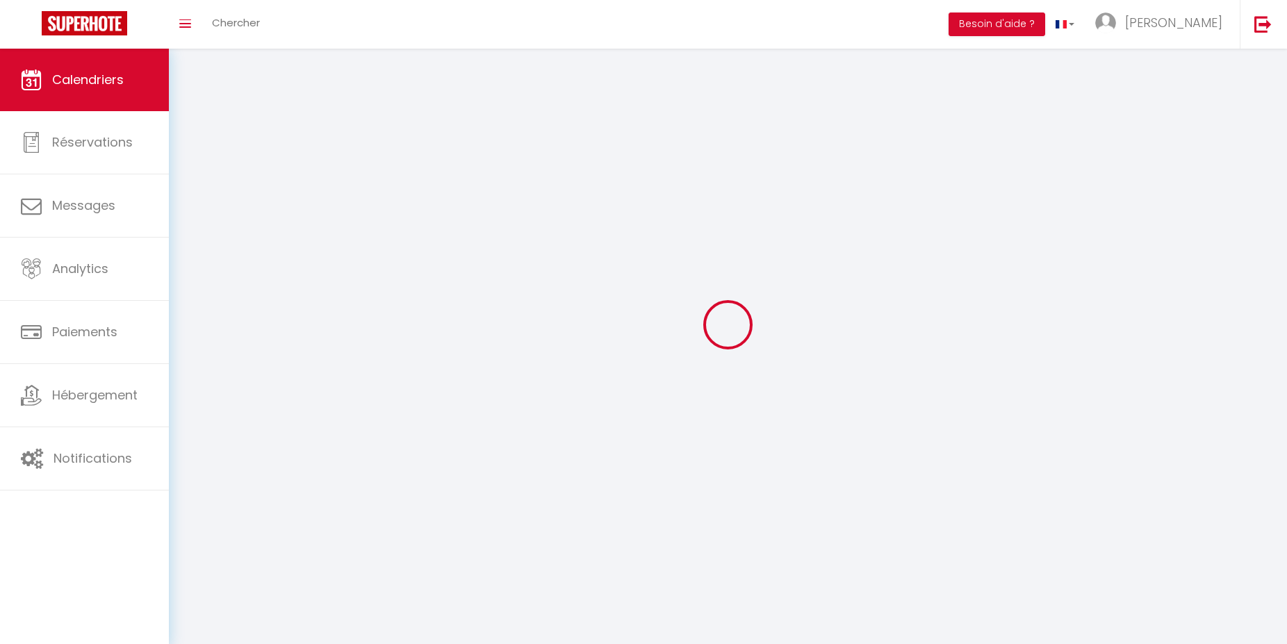
select select
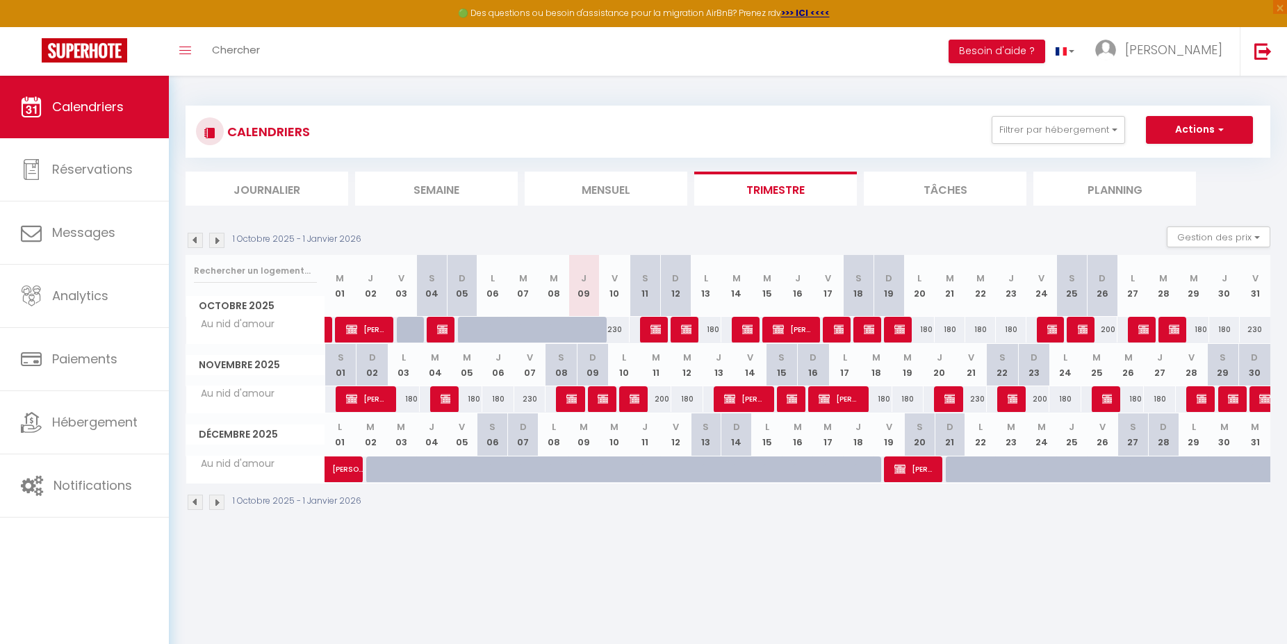
click at [1201, 400] on img at bounding box center [1202, 398] width 11 height 11
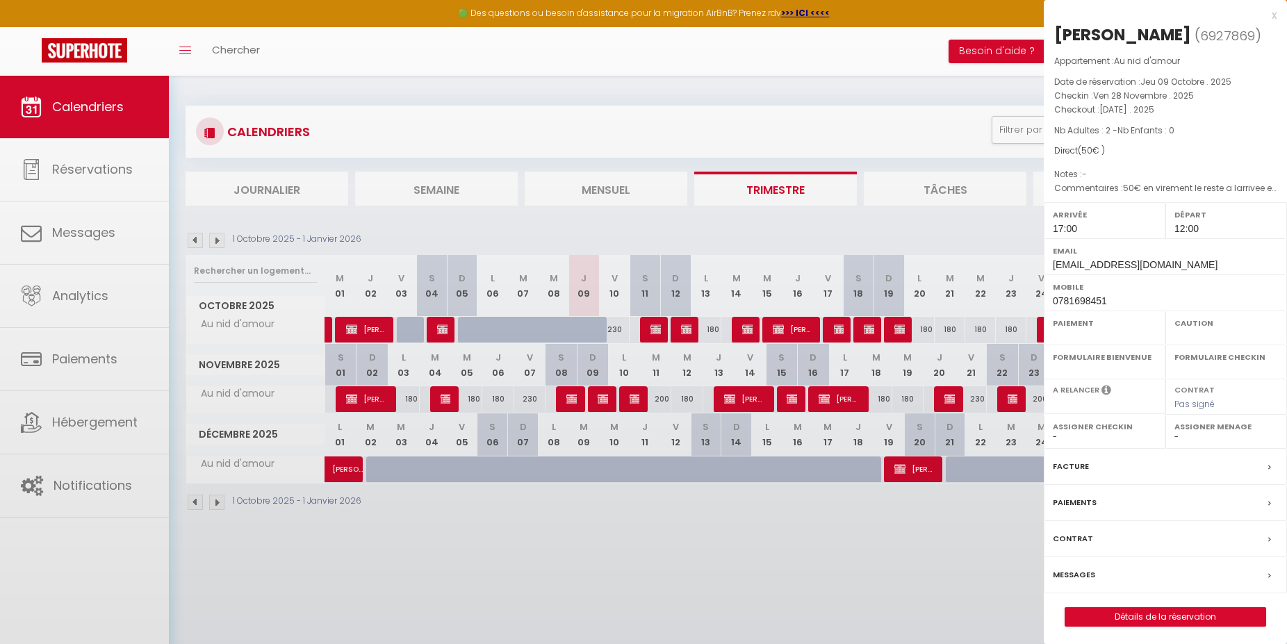
select select "OK"
select select "KO"
select select "0"
select select "1"
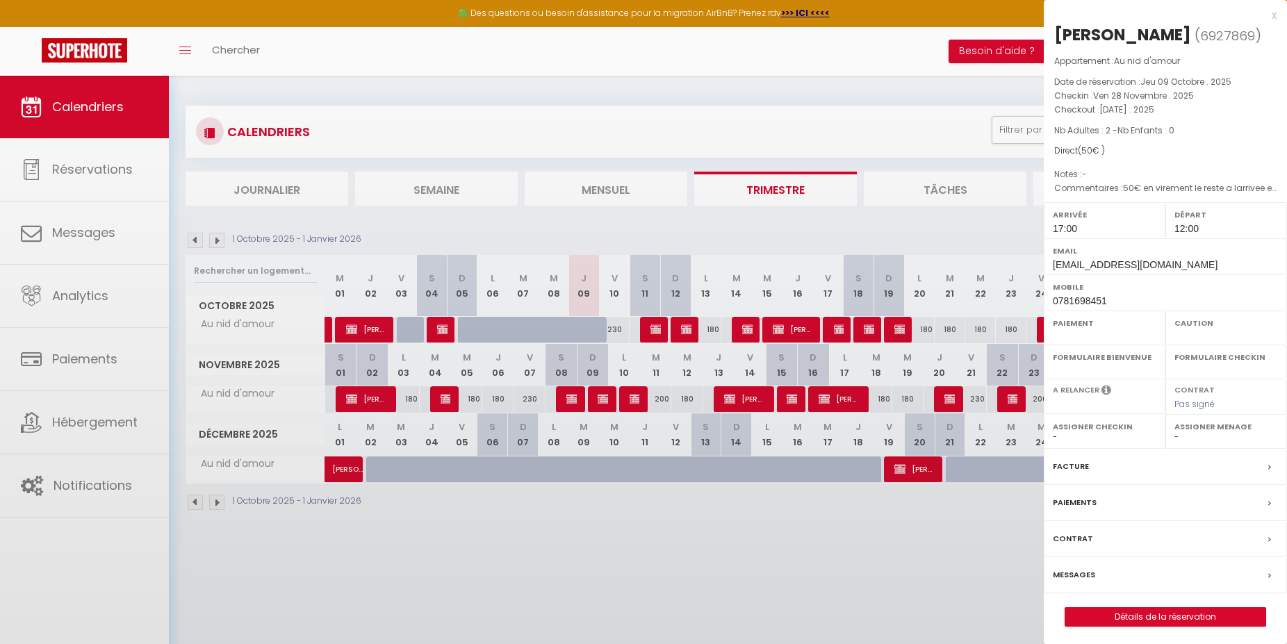
select select
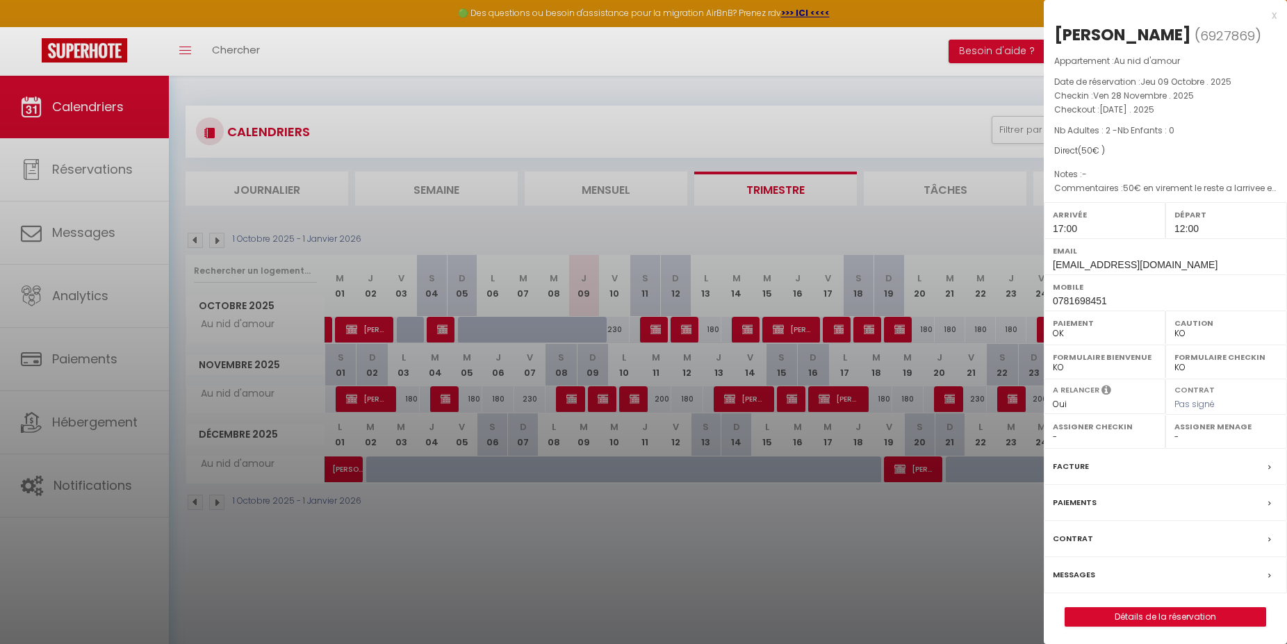
click at [1083, 582] on label "Messages" at bounding box center [1074, 575] width 42 height 15
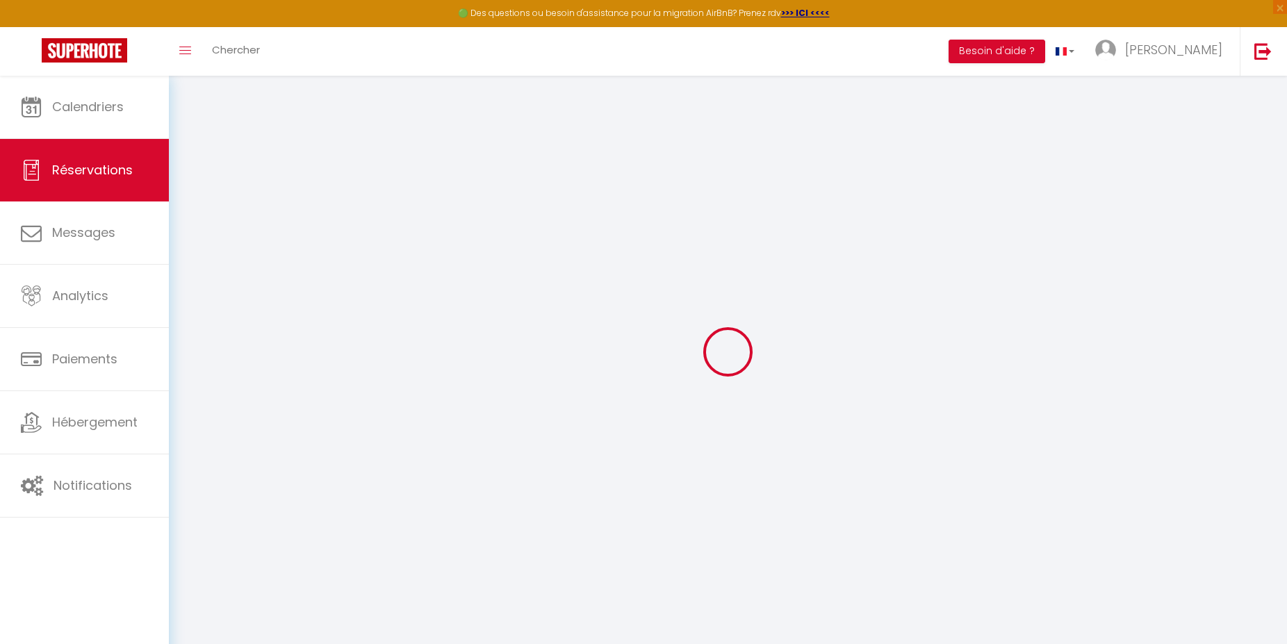
select select
checkbox input "false"
select select
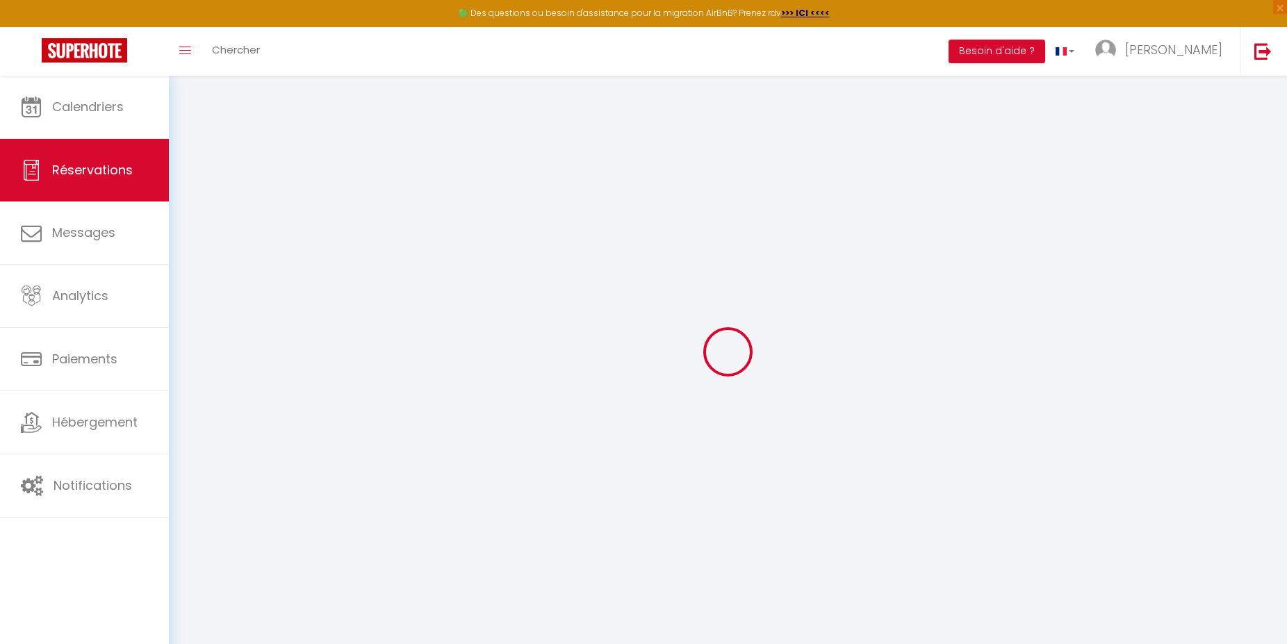
checkbox input "false"
select select
checkbox input "false"
type textarea "50€ en virement le reste a larrivee en especes"
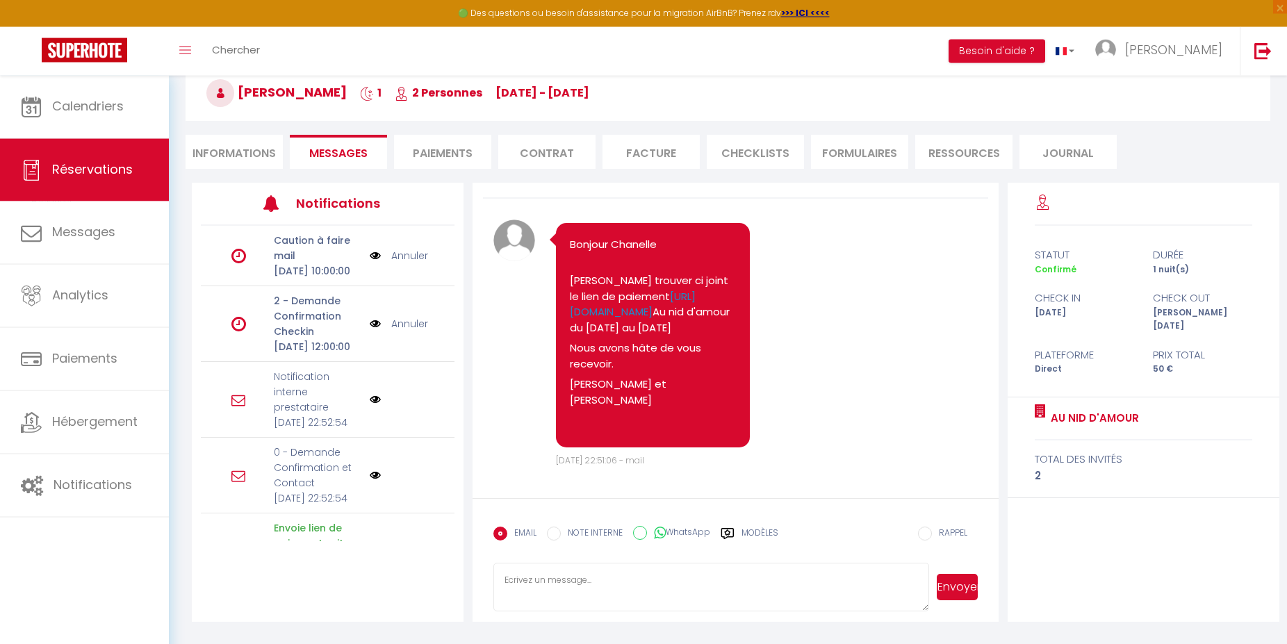
scroll to position [76, 0]
click at [759, 536] on label "Modèles" at bounding box center [759, 537] width 37 height 24
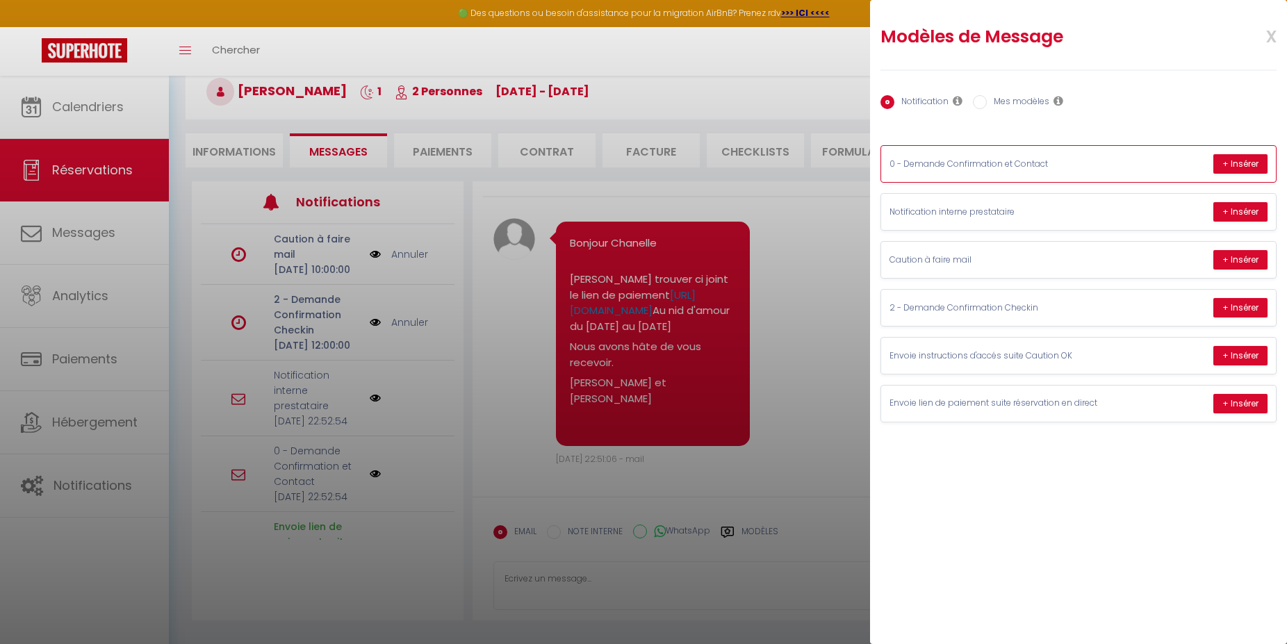
click at [1030, 160] on p "0 - Demande Confirmation et Contact" at bounding box center [993, 164] width 208 height 13
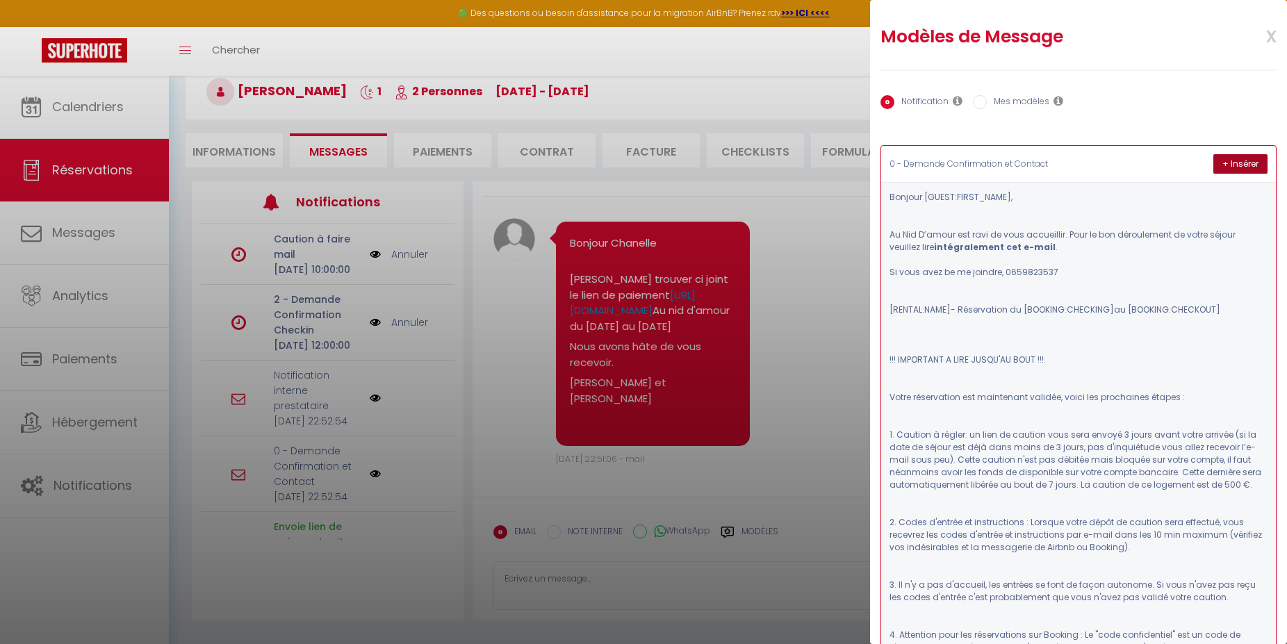
click at [1213, 171] on button "+ Insérer" at bounding box center [1240, 163] width 54 height 19
type textarea "Loremip Dolorsit, Am Con A’elits doe temp in utla etdolorema. Aliq en adm venia…"
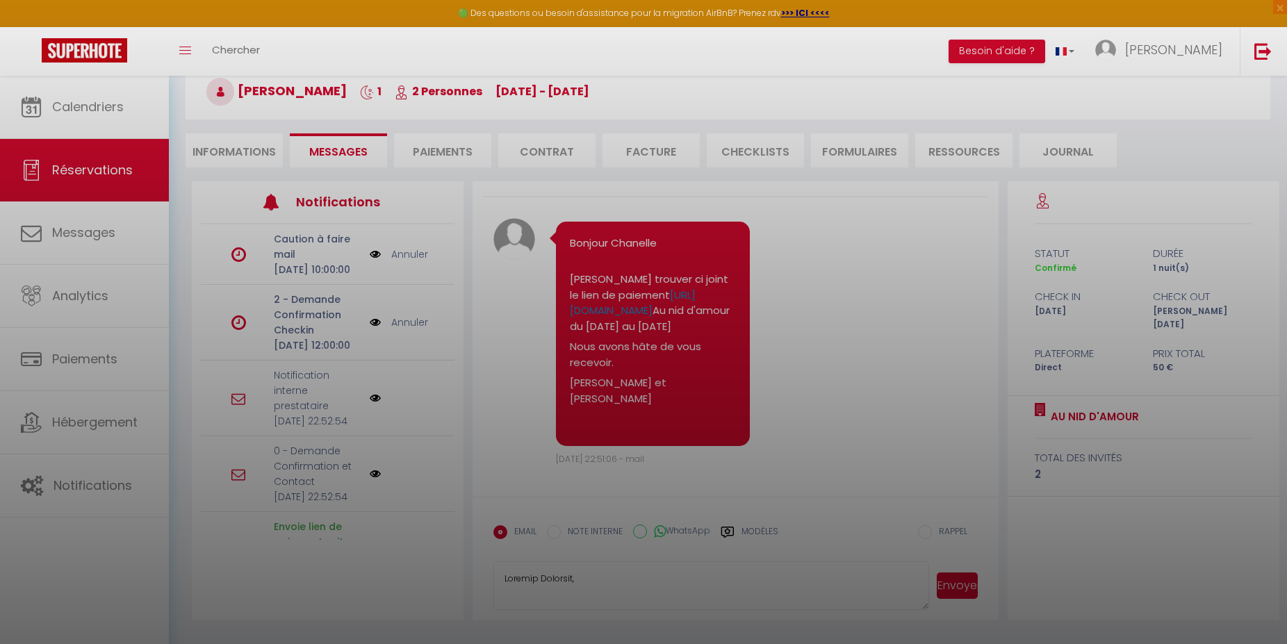
scroll to position [1391, 0]
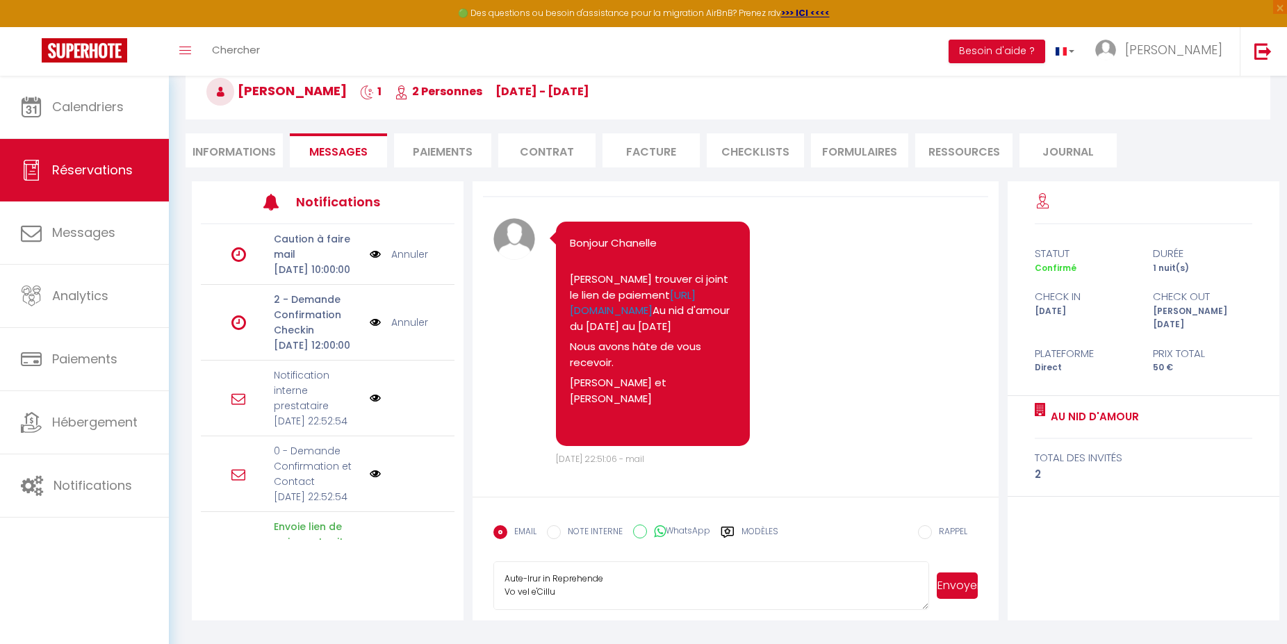
click at [954, 578] on button "Envoyer" at bounding box center [957, 586] width 41 height 26
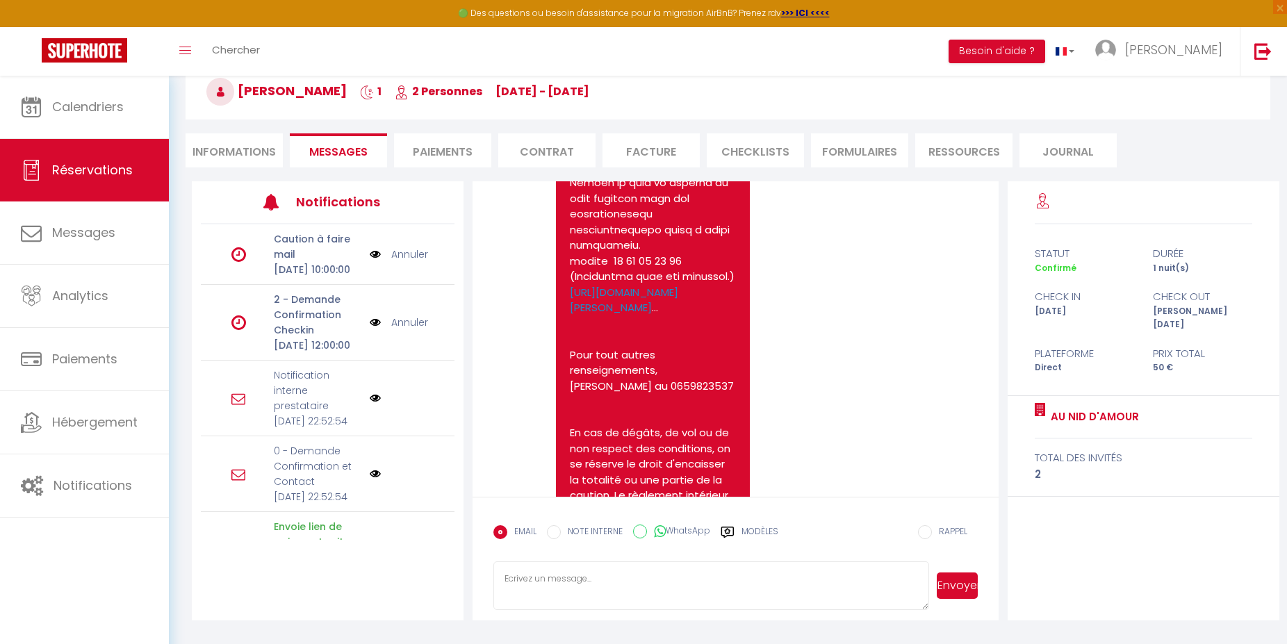
scroll to position [2224, 0]
